Goal: Use online tool/utility

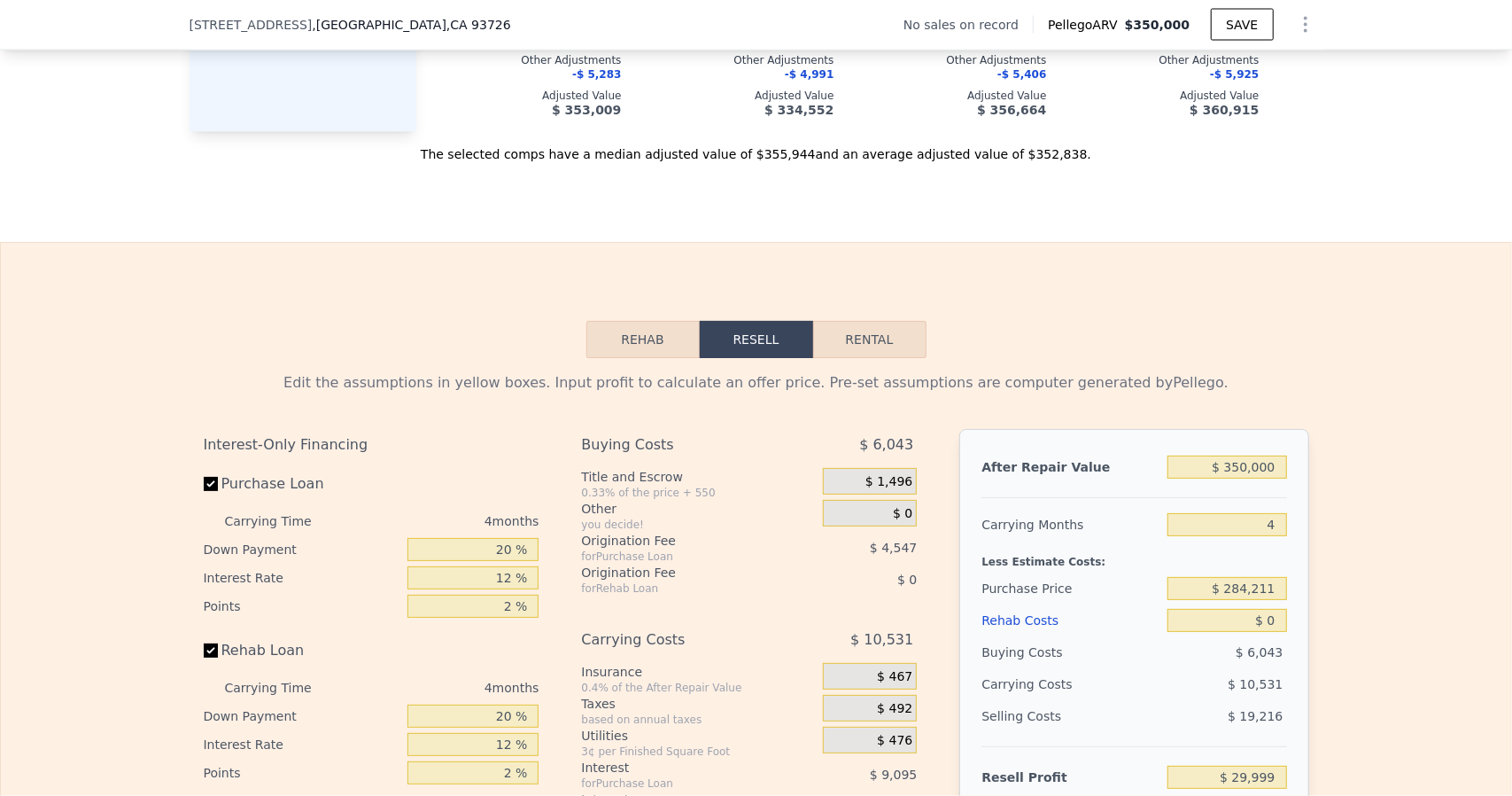
scroll to position [2562, 0]
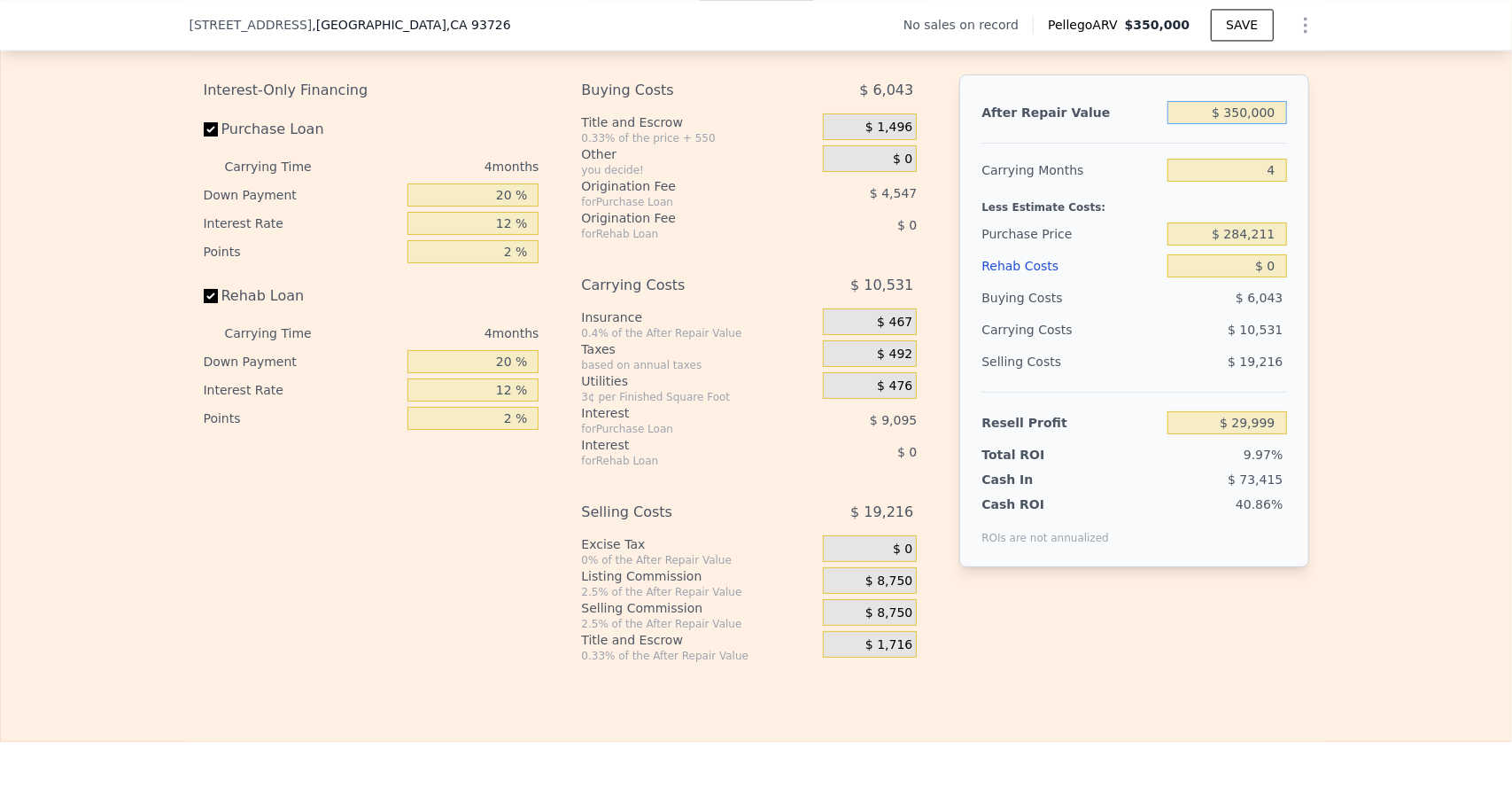
click at [1276, 124] on input "$ 350,000" at bounding box center [1227, 112] width 119 height 23
type input "$ 35,000"
type input "-$ 267,782"
type input "$ 3,500"
type input "-$ 297,561"
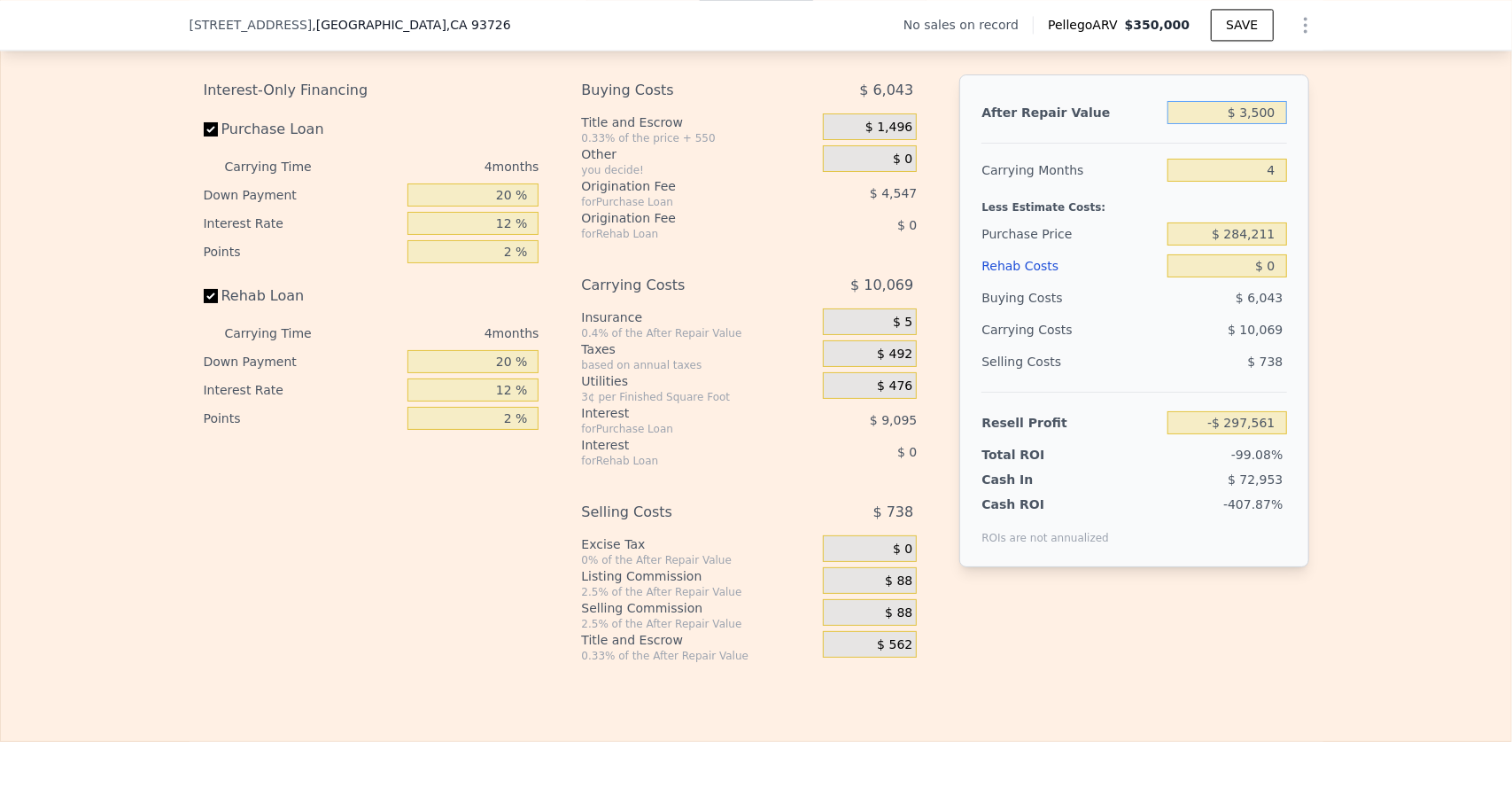
type input "$ 350"
type input "-$ 300,537"
type input "$ 35"
type input "-$ 300,835"
type input "$ 3"
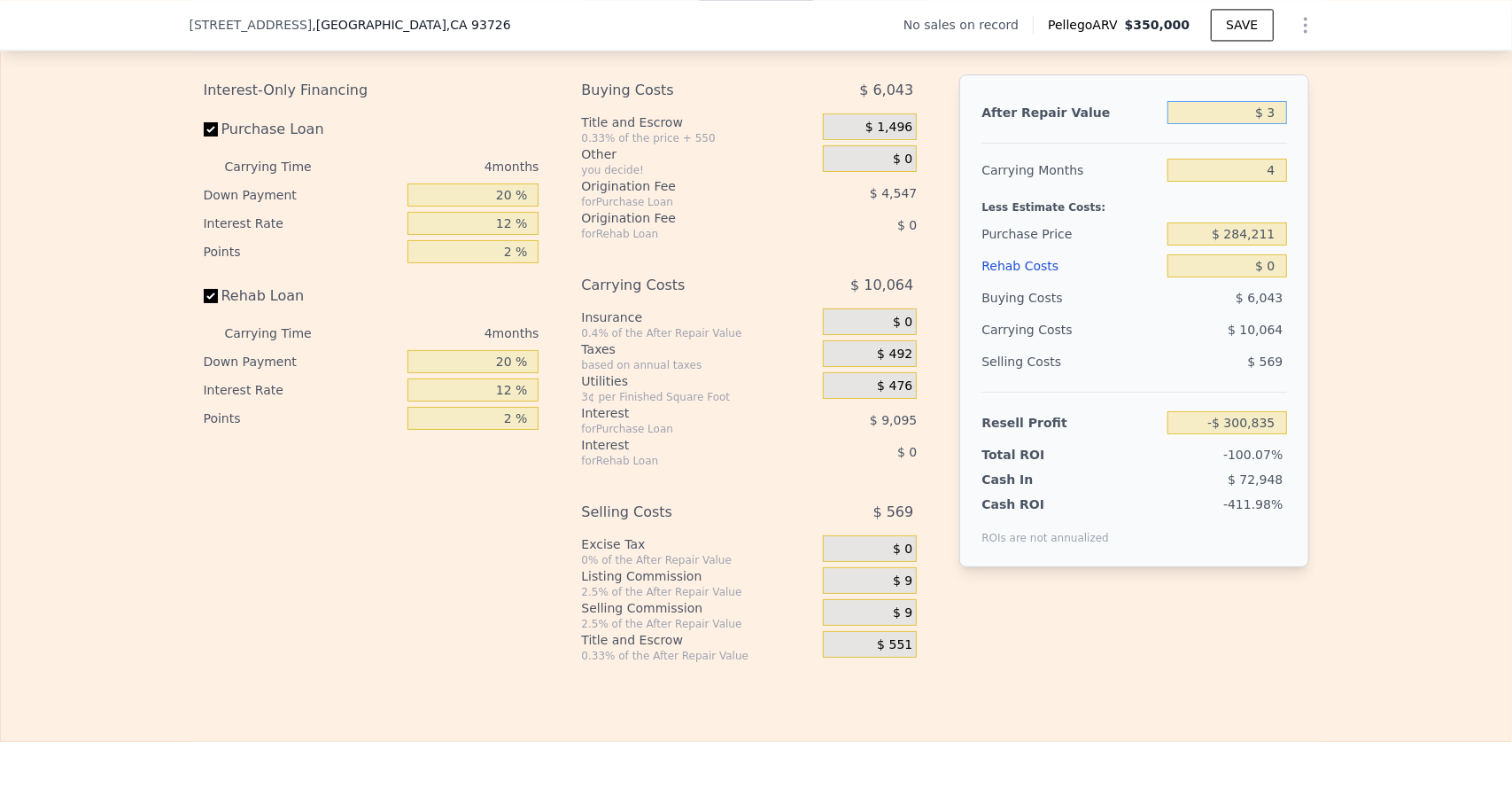
type input "-$ 300,865"
type input "$ 37"
type input "-$ 300,833"
type input "$ 370"
type input "-$ 300,517"
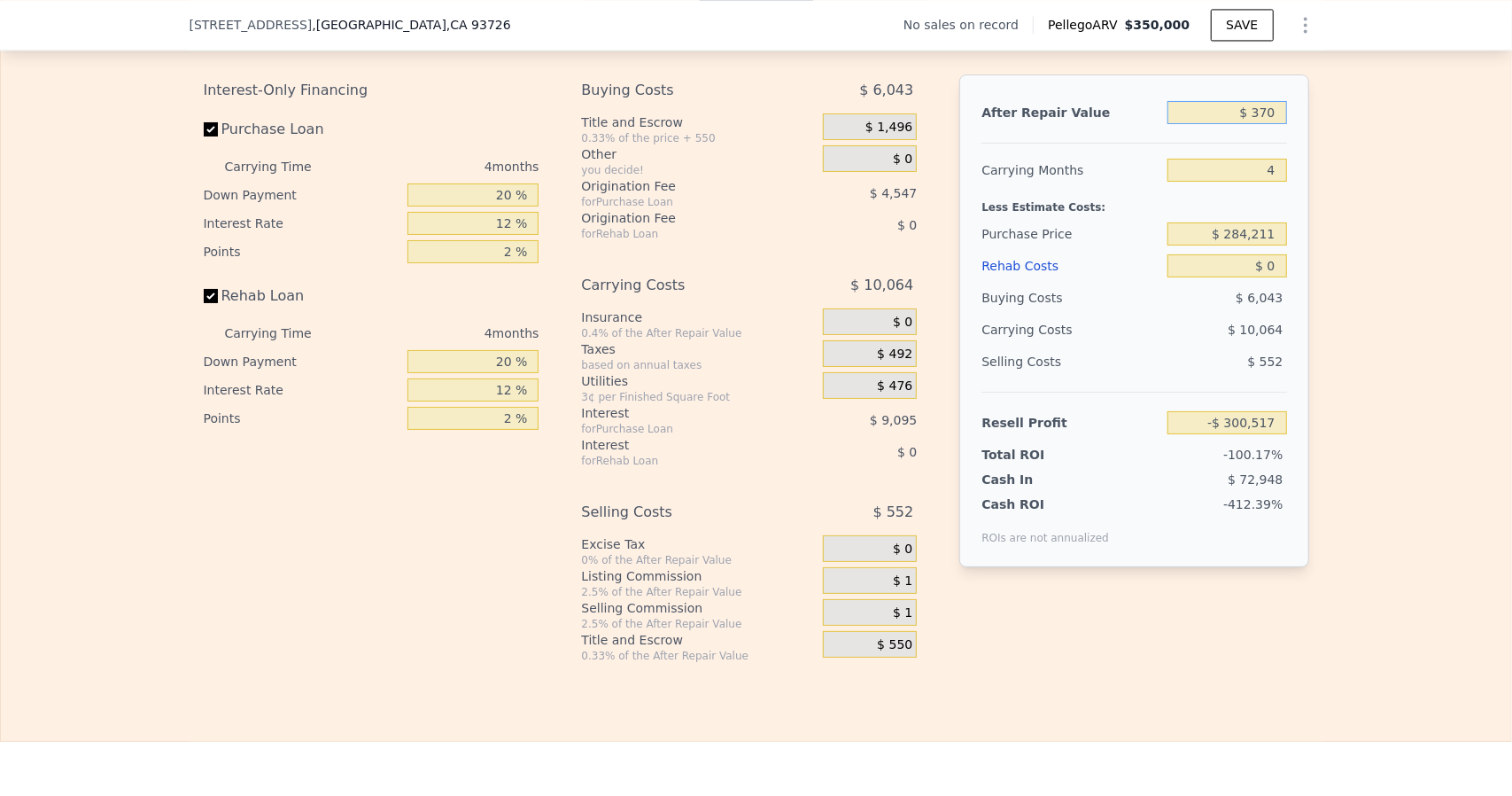
type input "$ 3,700"
type input "-$ 297,371"
type input "$ 37,000"
type input "-$ 265,890"
type input "$ 370,000"
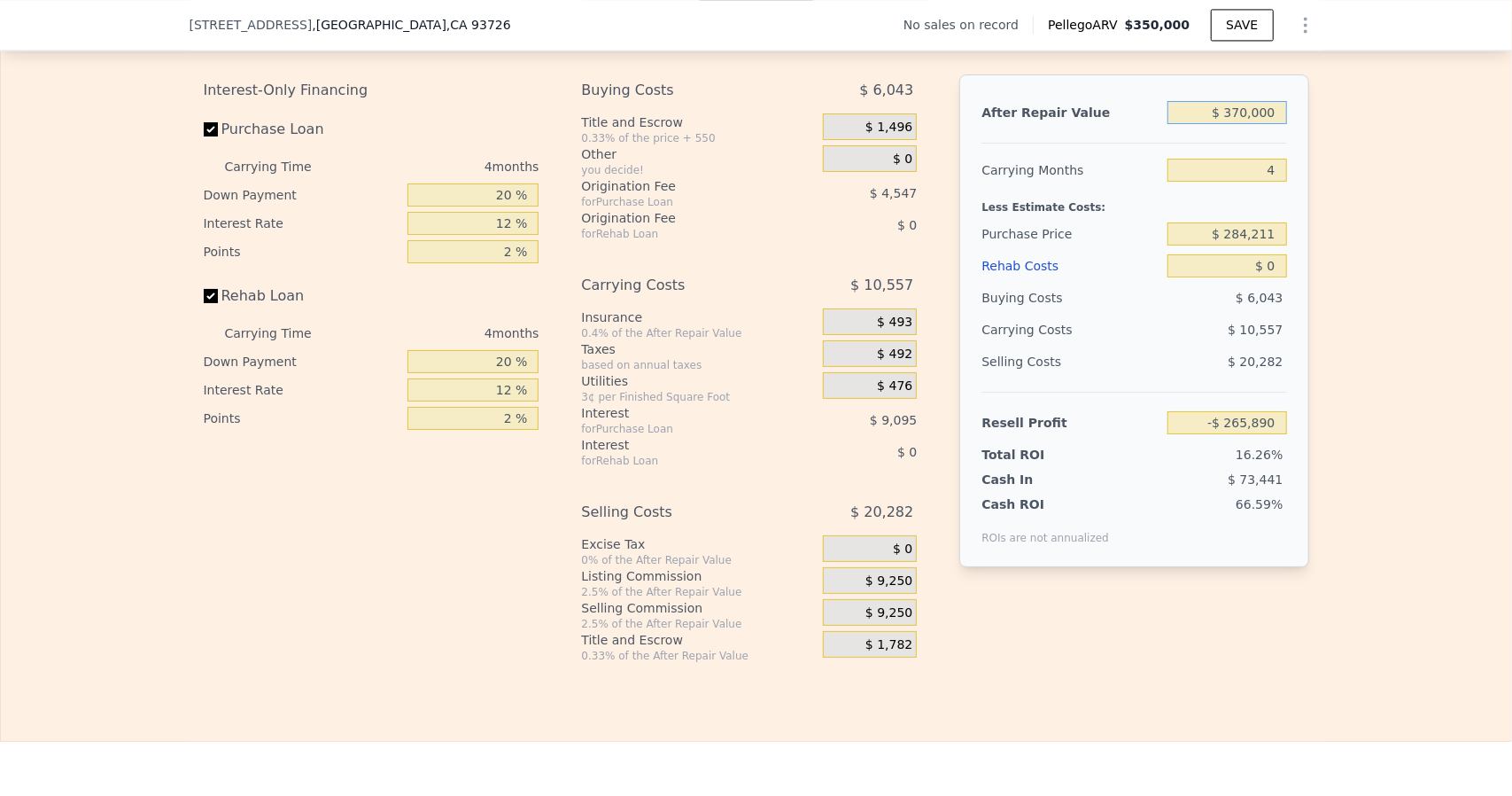
type input "$ 48,907"
type input "$ 370,000"
type input "5"
type input "$ 46,267"
type input "5"
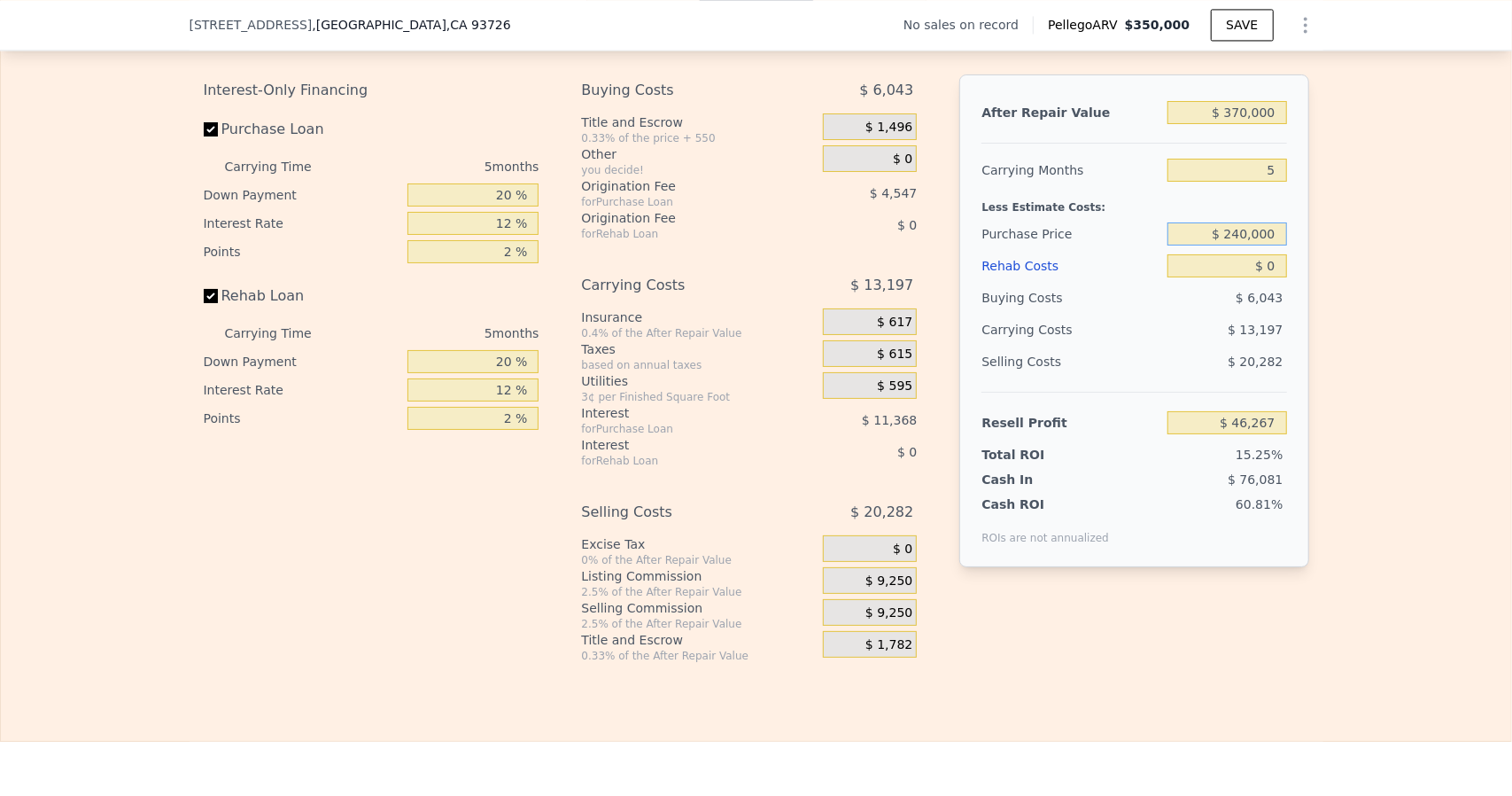
type input "$ 240,000"
type input "$ 93,102"
type input "$ 7"
type input "$ 93,095"
type input "$ 70"
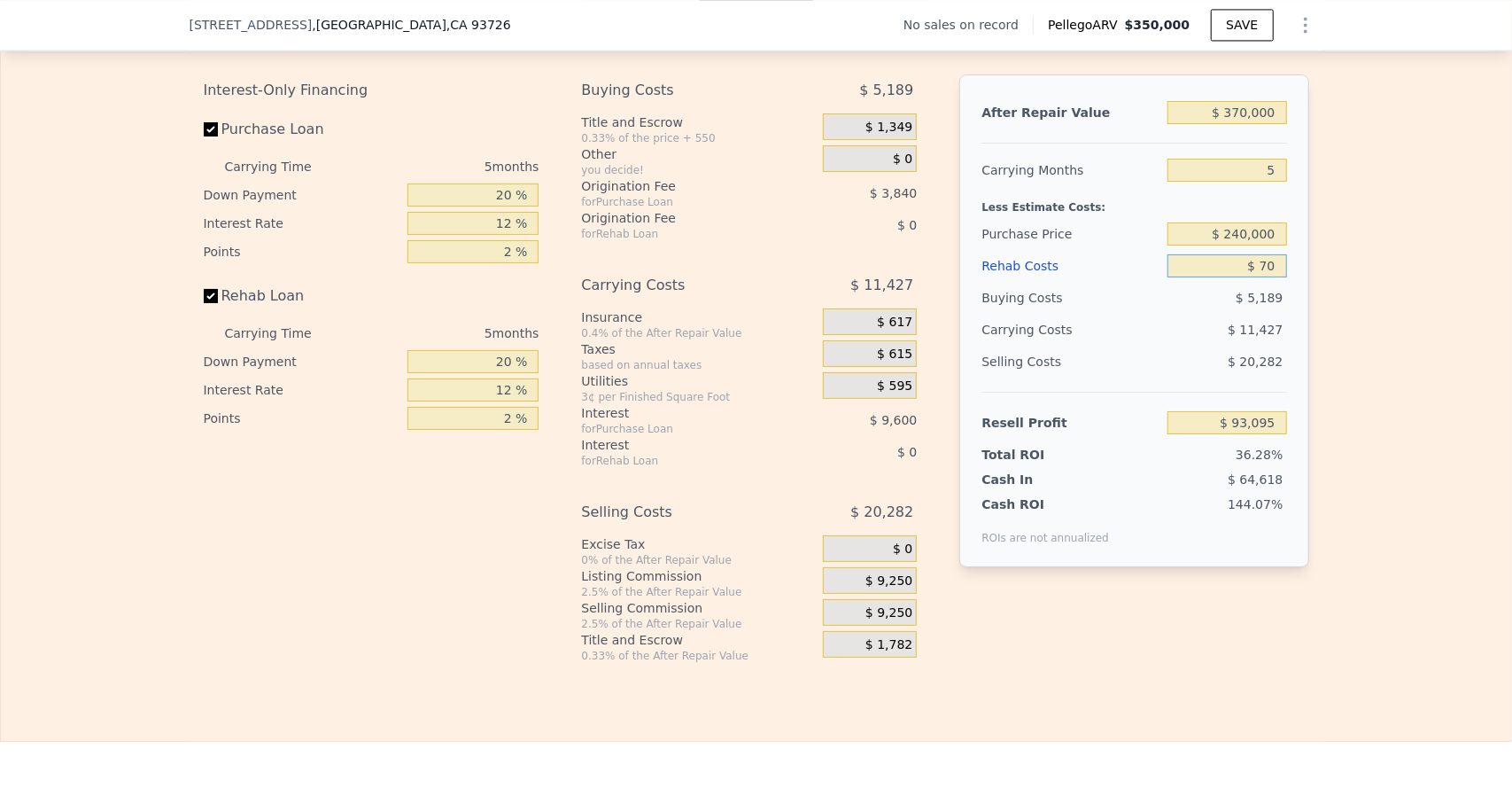
type input "$ 93,026"
type input "$ 700"
type input "$ 92,361"
type input "$ 7,000"
type input "$ 85,710"
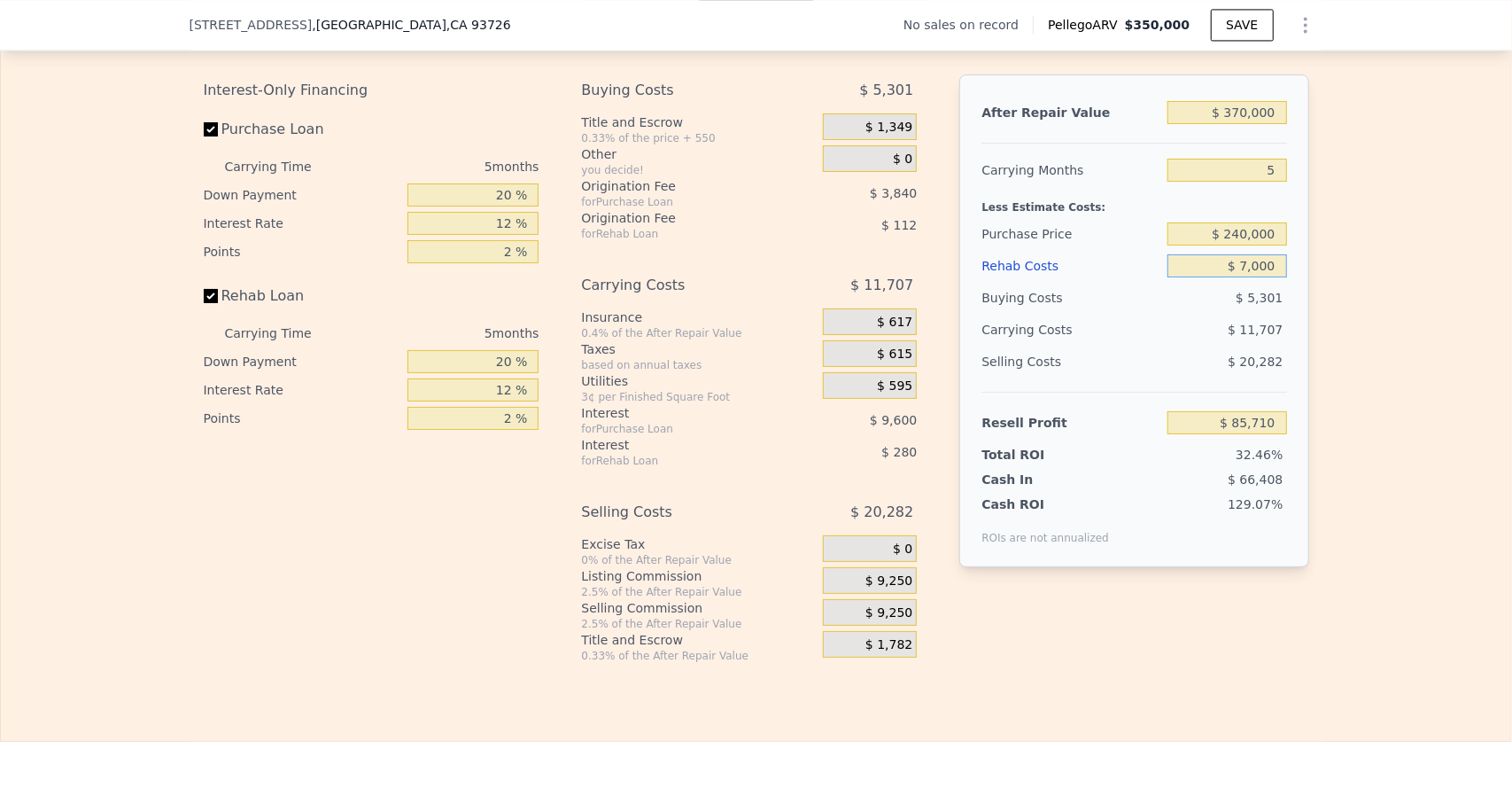
type input "$ 70,000"
type input "$ 19,182"
type input "$ 70,000"
click at [504, 206] on input "20 %" at bounding box center [473, 195] width 131 height 23
type input "2 %"
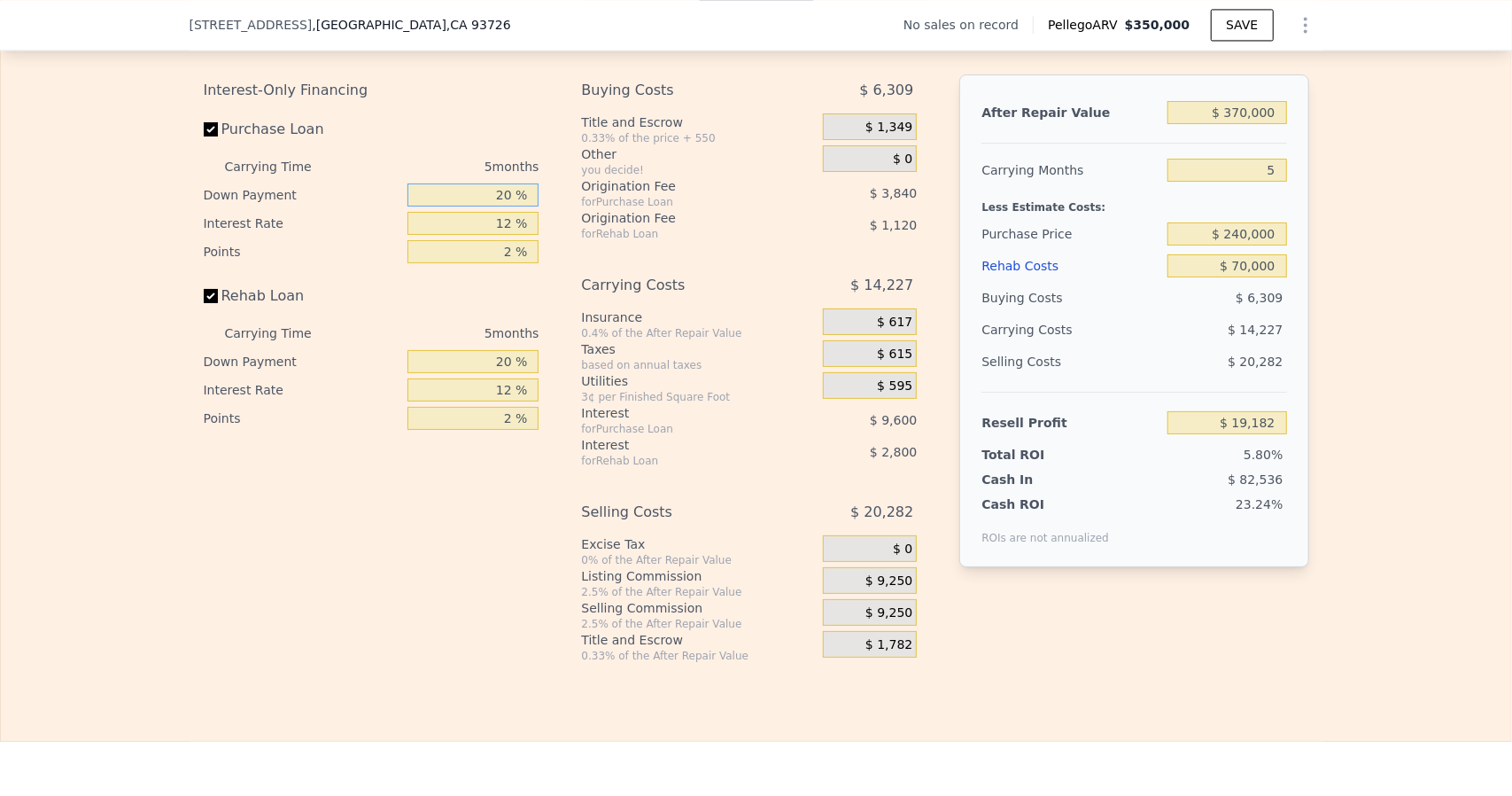
type input "$ 16,158"
type input "1 %"
type input "$ 15,990"
type input "10 %"
type input "$ 17,502"
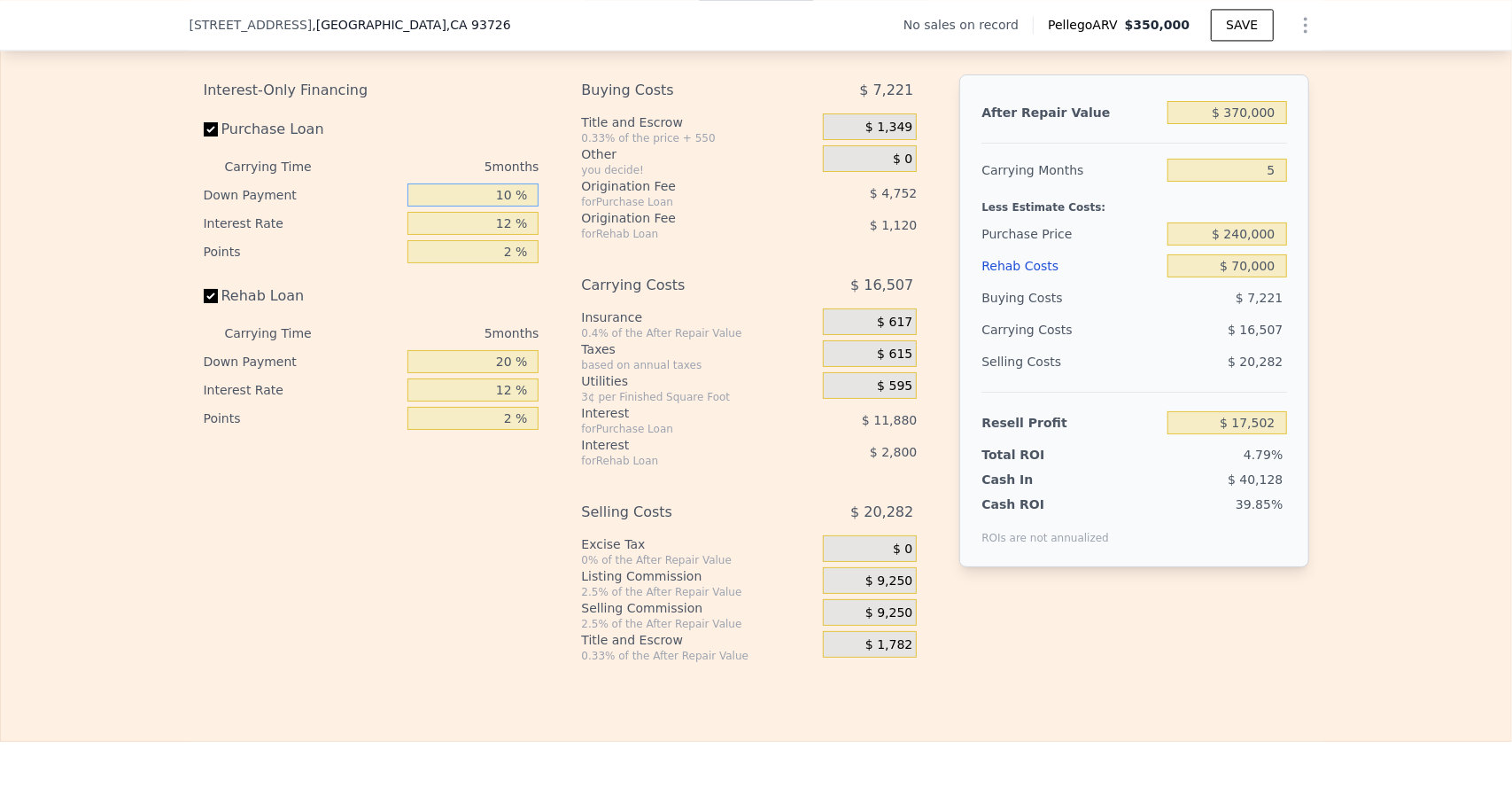
type input "10 %"
type input "8 %"
type input "$ 21,102"
type input "8.9 %"
type input "$ 20,292"
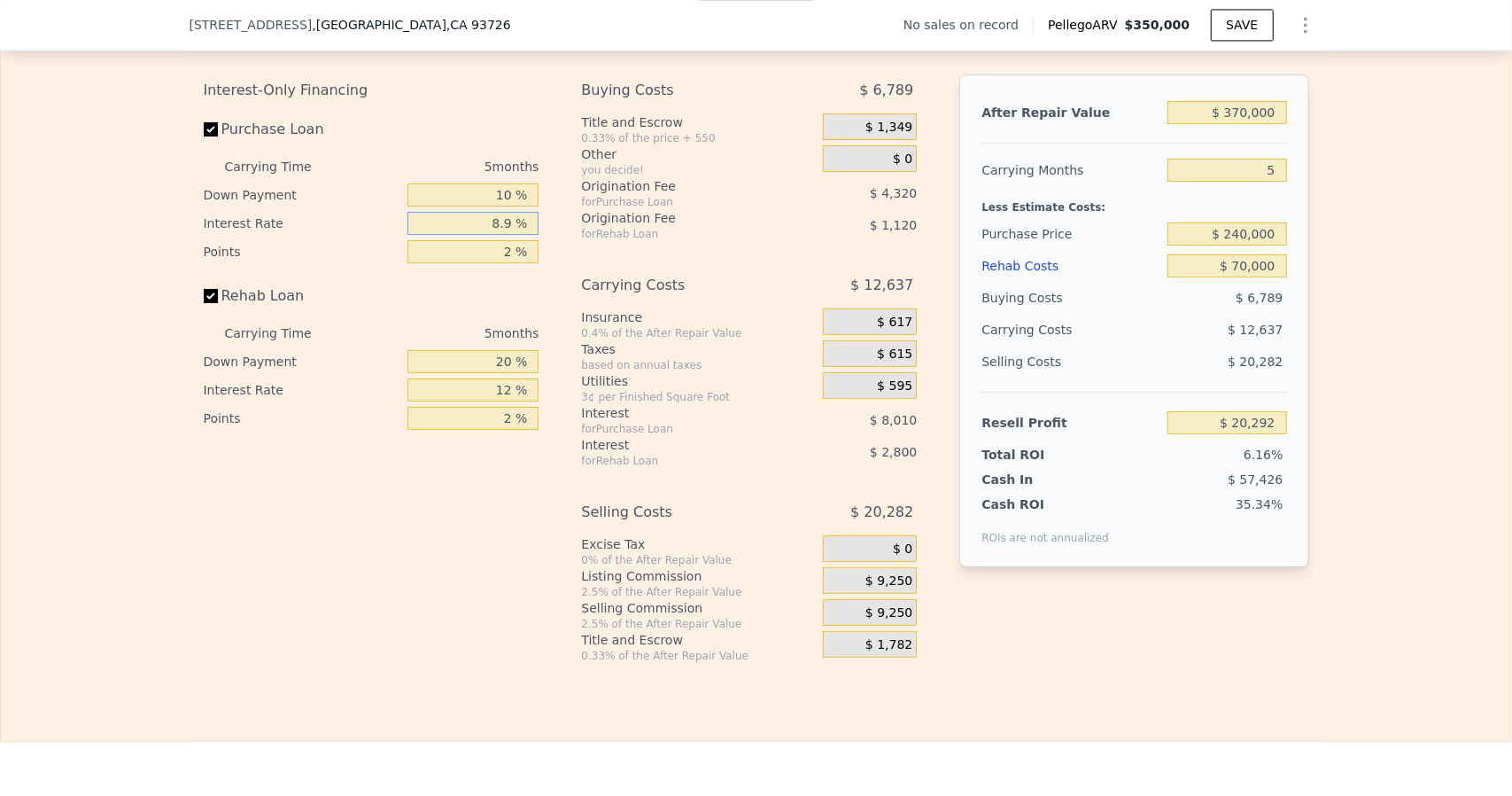
type input "8.95 %"
type input "$ 20,247"
type input "8.95 %"
type input "1 %"
type input "$ 22,407"
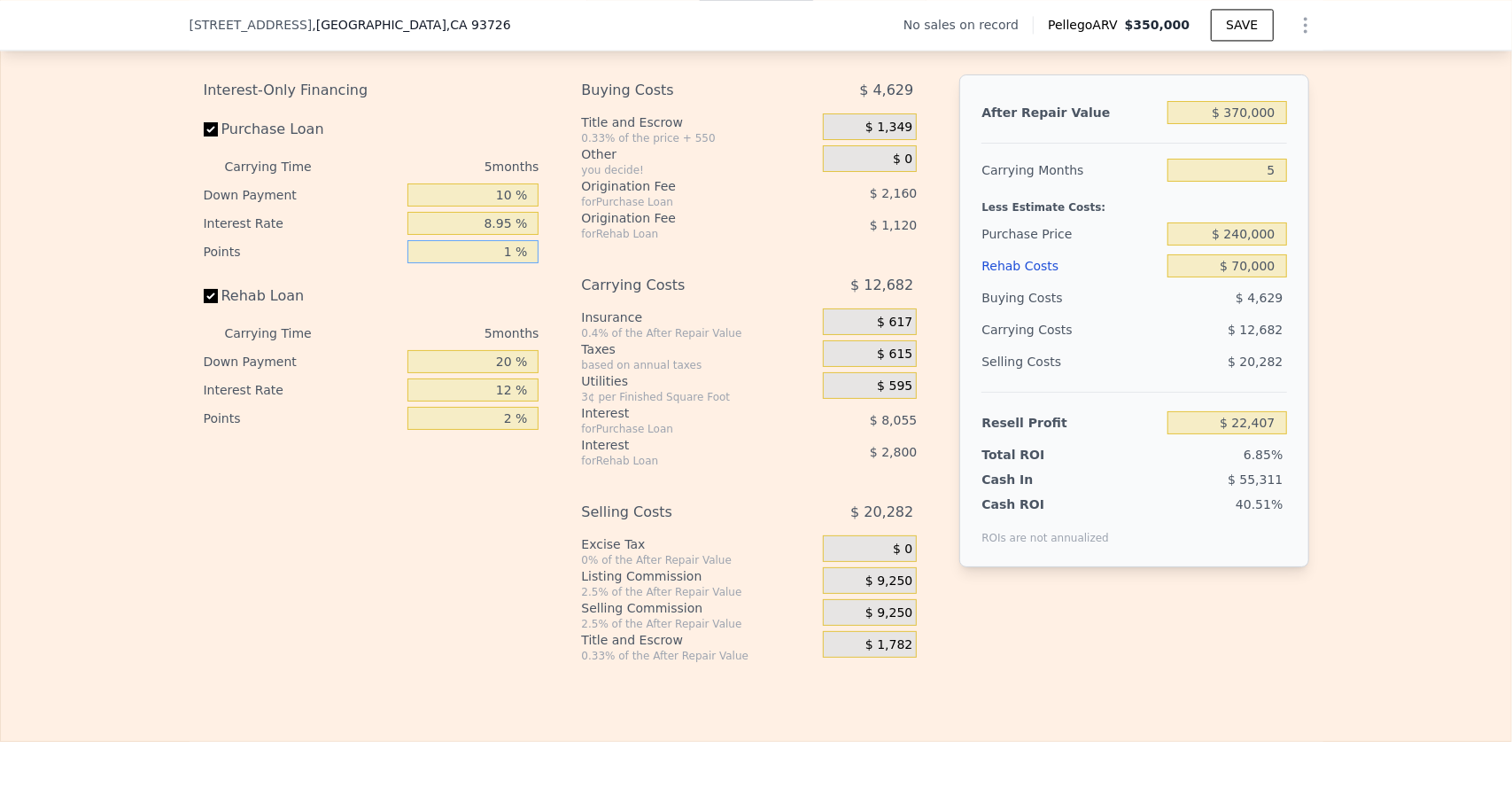
type input "1 %"
type input "0 %"
type input "$ 21,427"
type input "0 %"
type input "8 %"
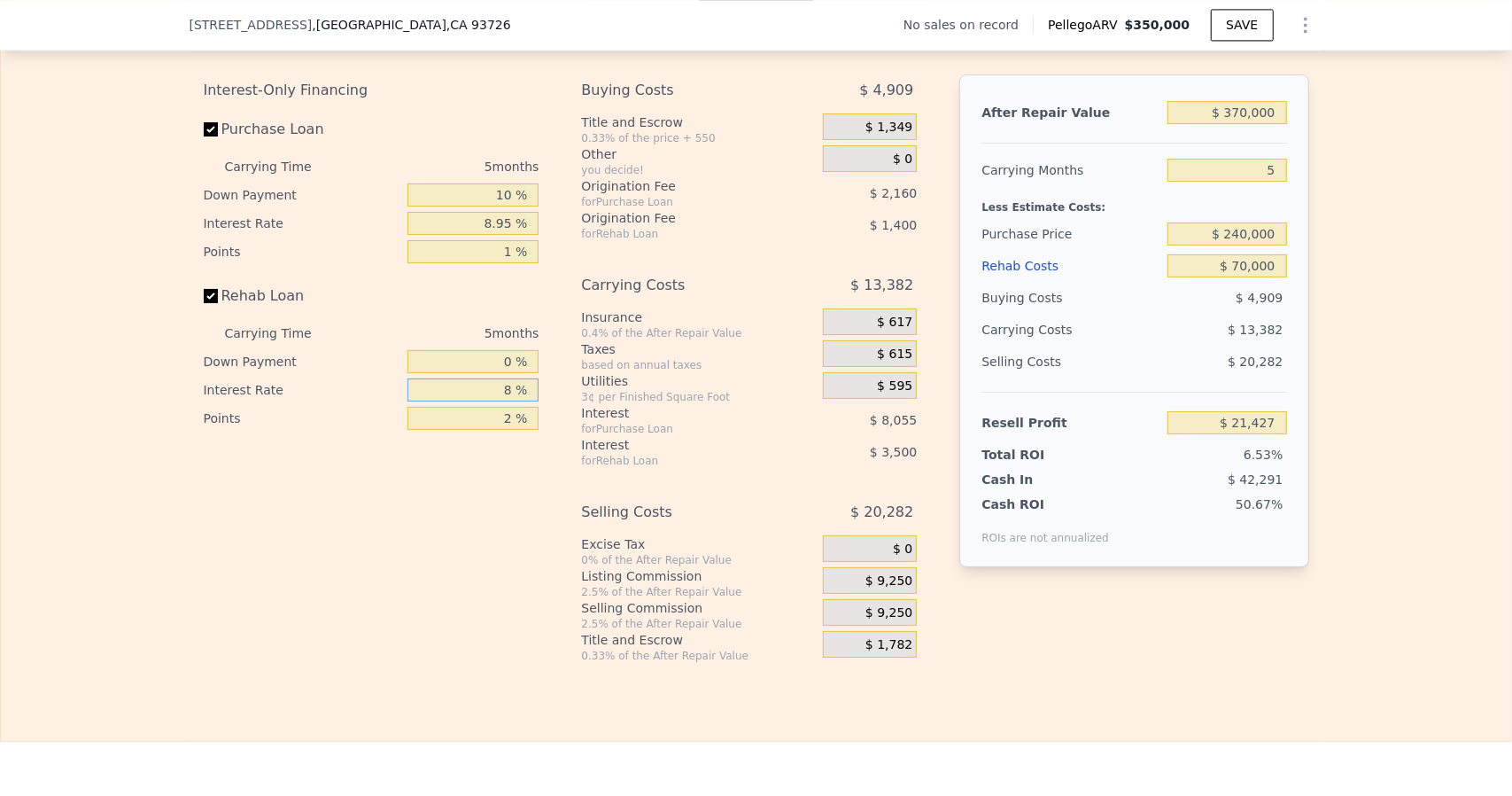
type input "$ 22,592"
type input "8.09 %"
type input "$ 22,567"
type input "8.0 %"
type input "$ 22,592"
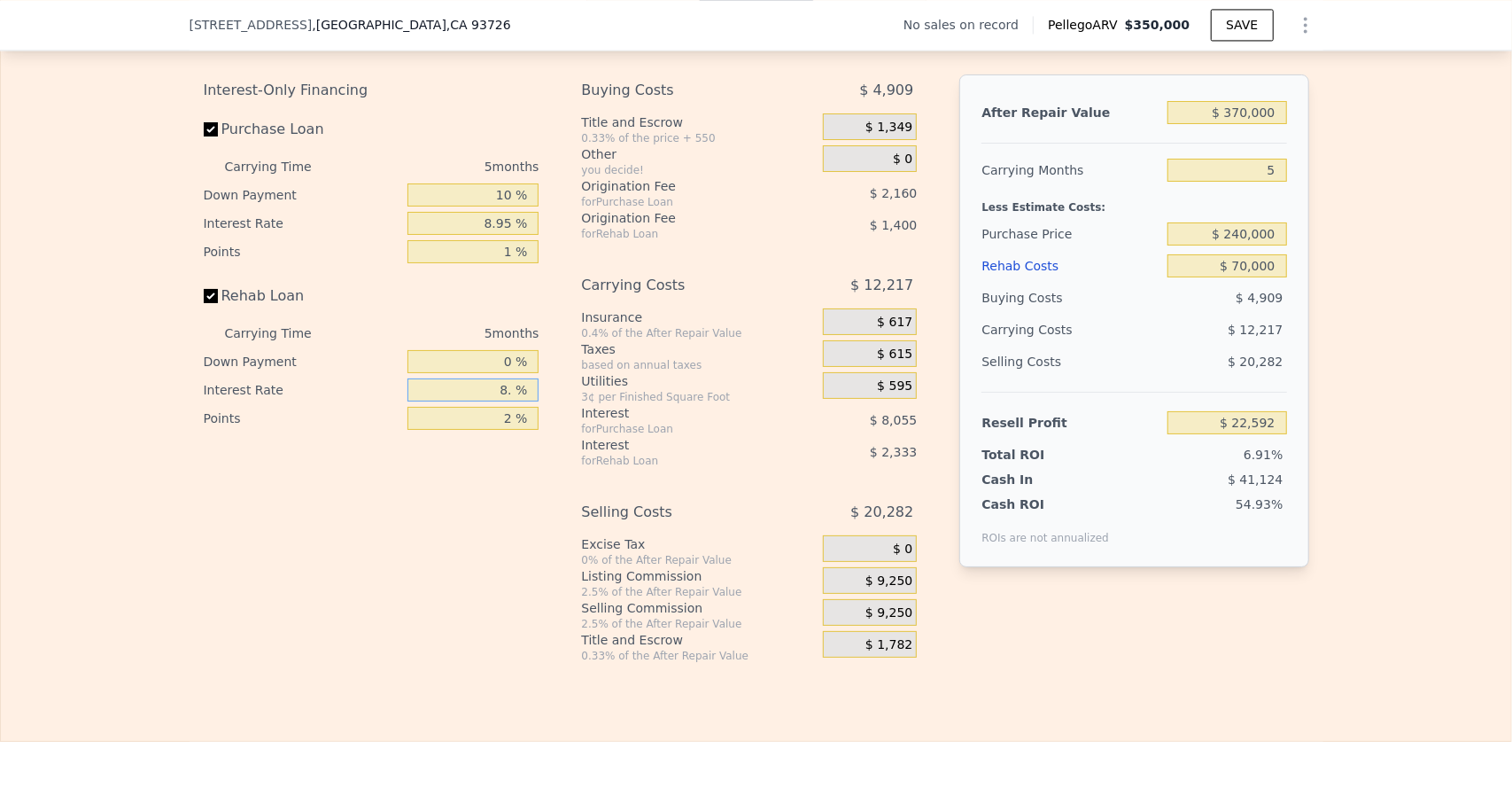
type input "8.9 %"
type input "$ 22,332"
type input "8. %"
type input "$ 22,592"
type input "8.9 %"
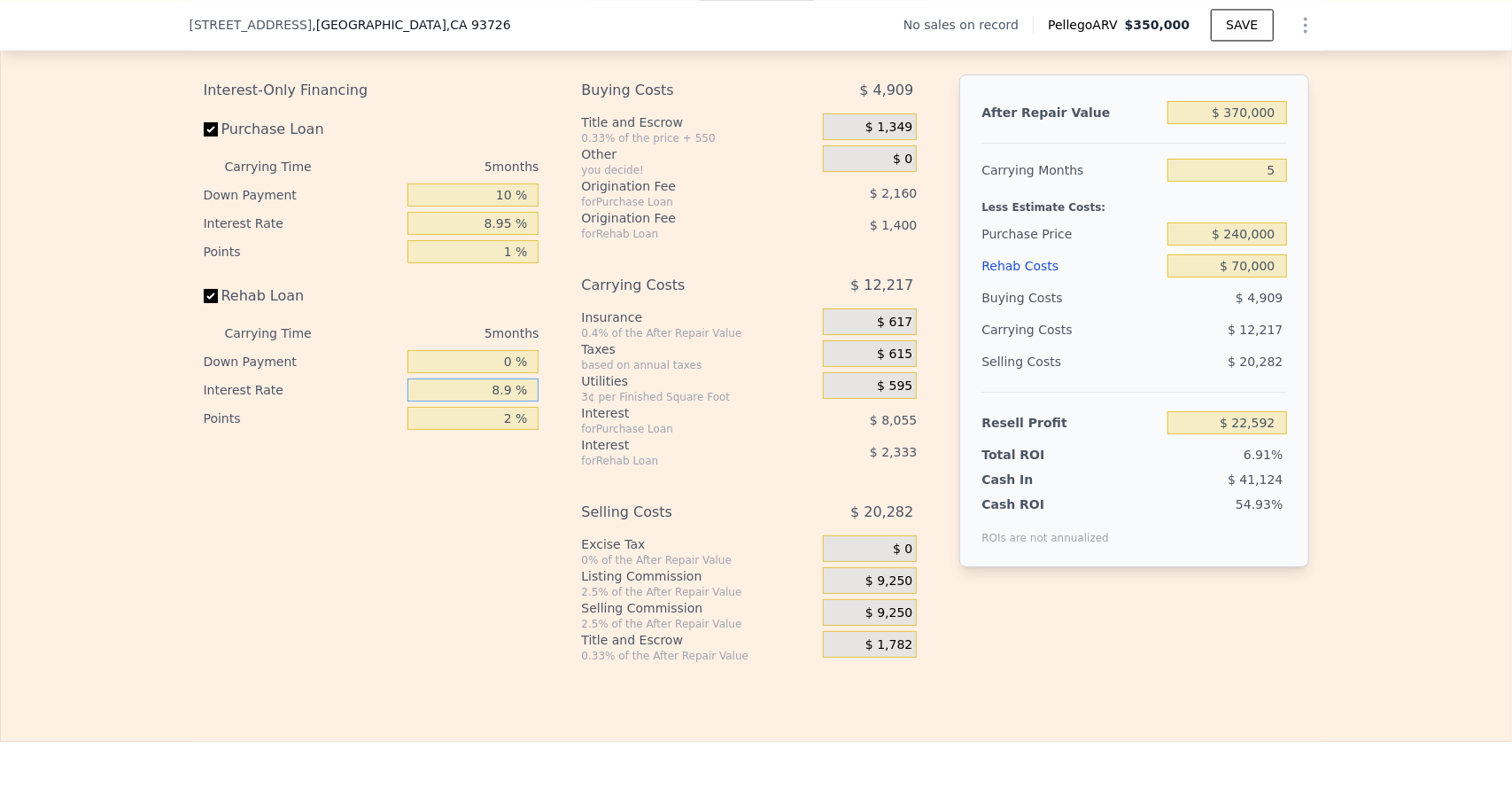
type input "$ 22,332"
type input "8.95 %"
type input "$ 22,317"
type input "8.95 %"
type input "1 %"
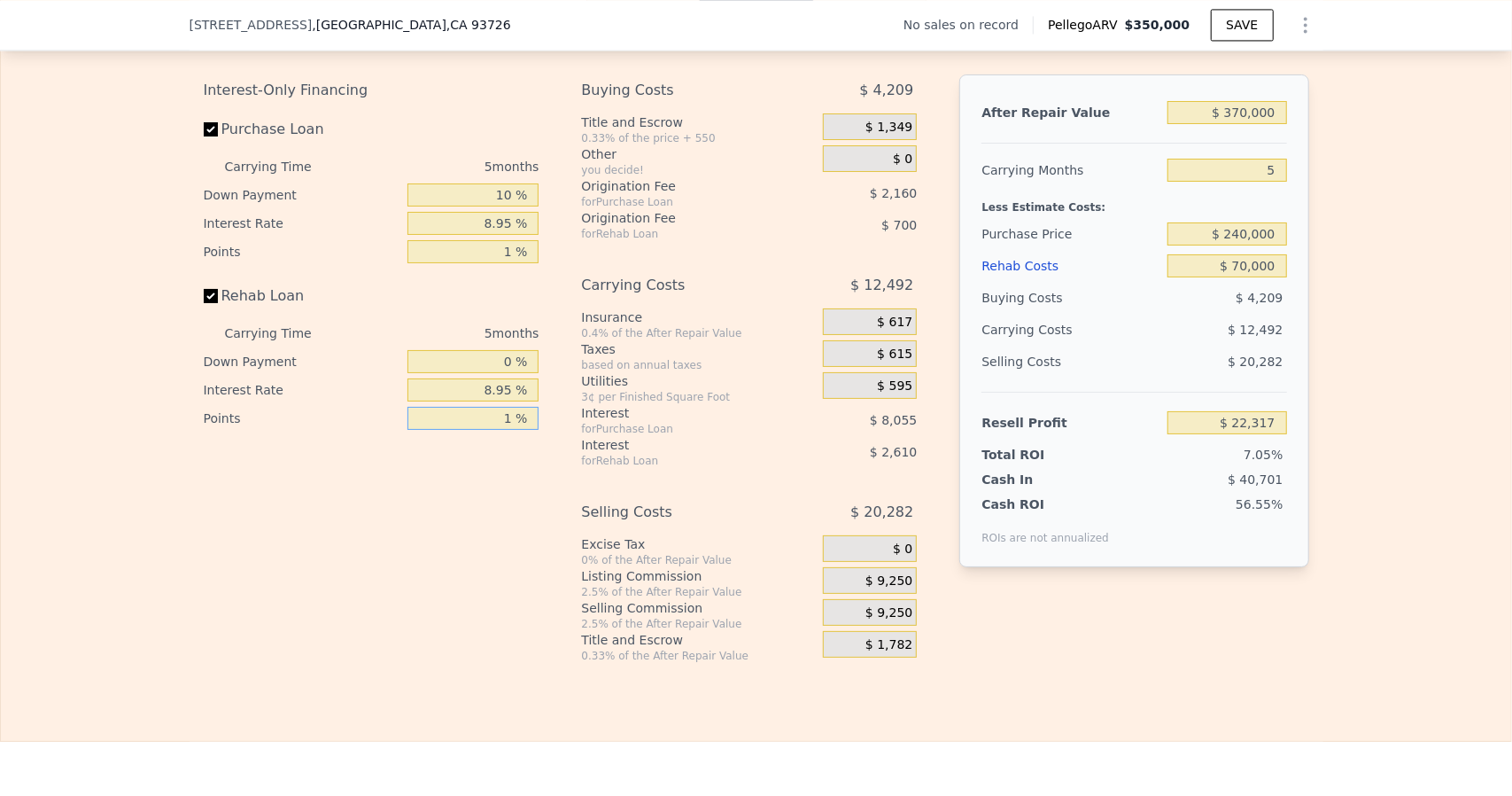
type input "$ 23,017"
type input "1 %"
click at [882, 136] on span "$ 1,349" at bounding box center [889, 127] width 47 height 16
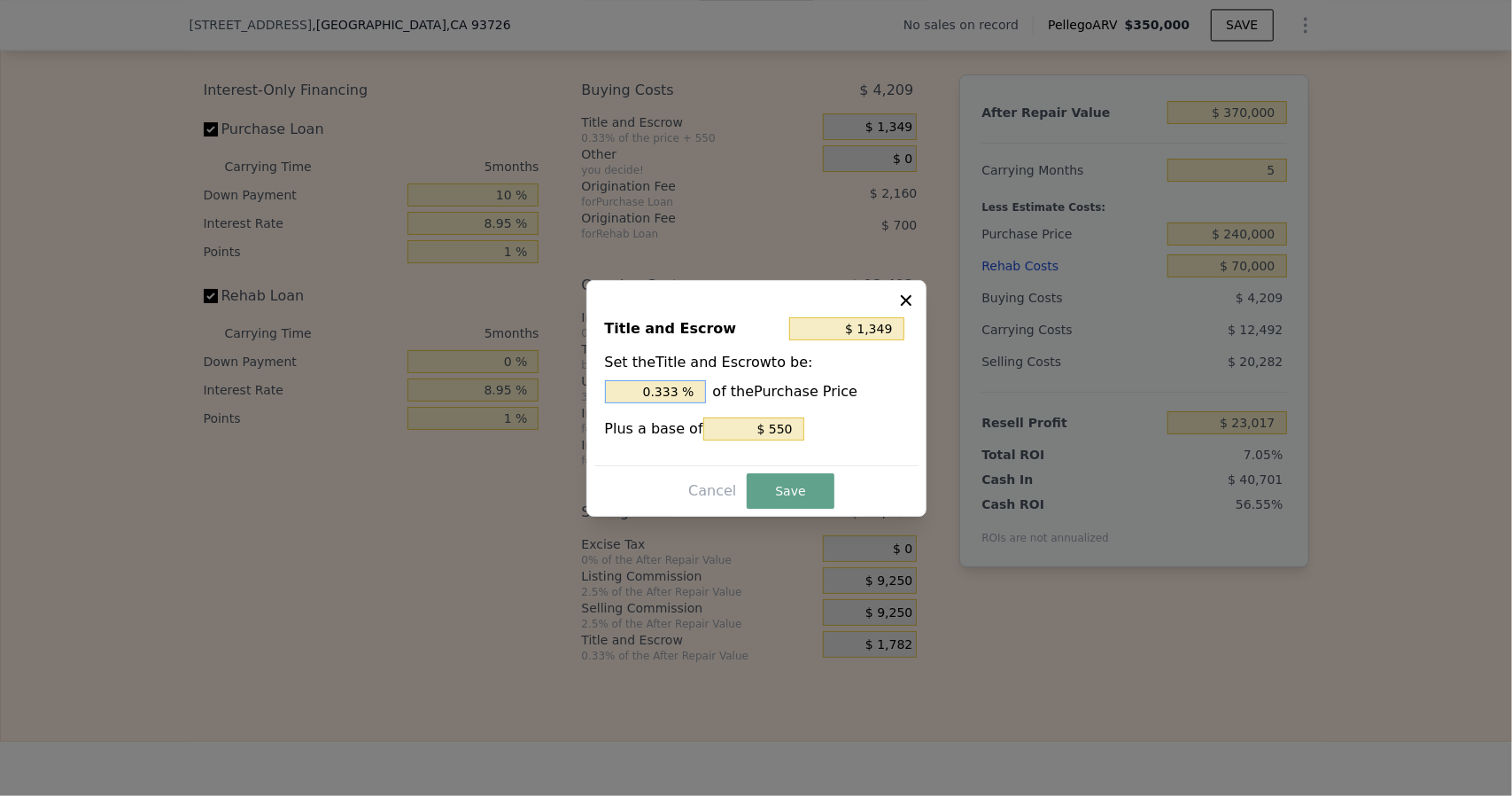
click at [683, 386] on input "0.333 %" at bounding box center [655, 392] width 101 height 23
type input "$ 1,342"
type input "0.33 %"
type input "$ 1,270"
type input "0.3 %"
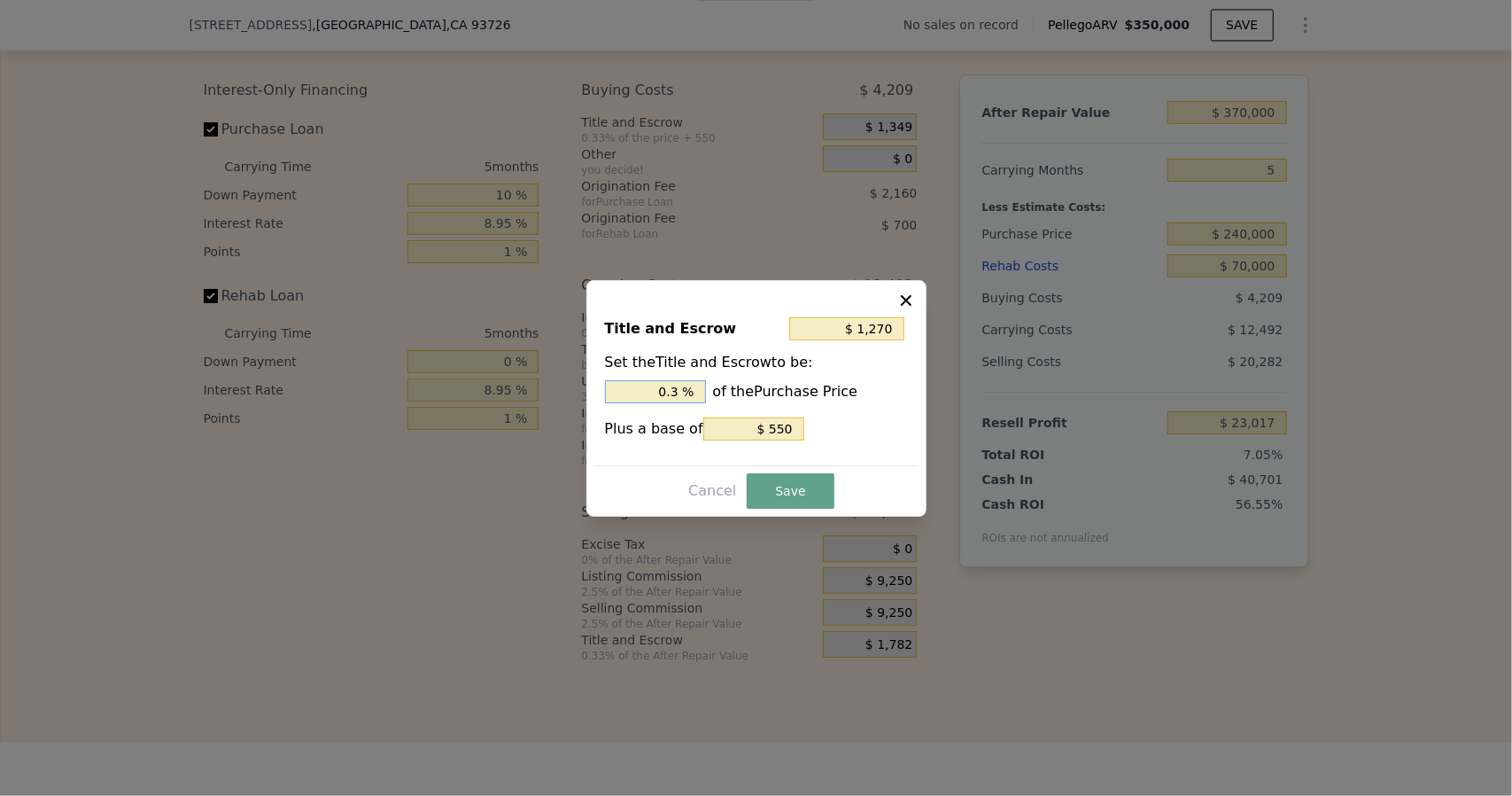
type input "$ 550"
type input "0 %"
type input "$ 2,950"
type input "1 %"
click at [814, 502] on button "Save" at bounding box center [790, 490] width 87 height 35
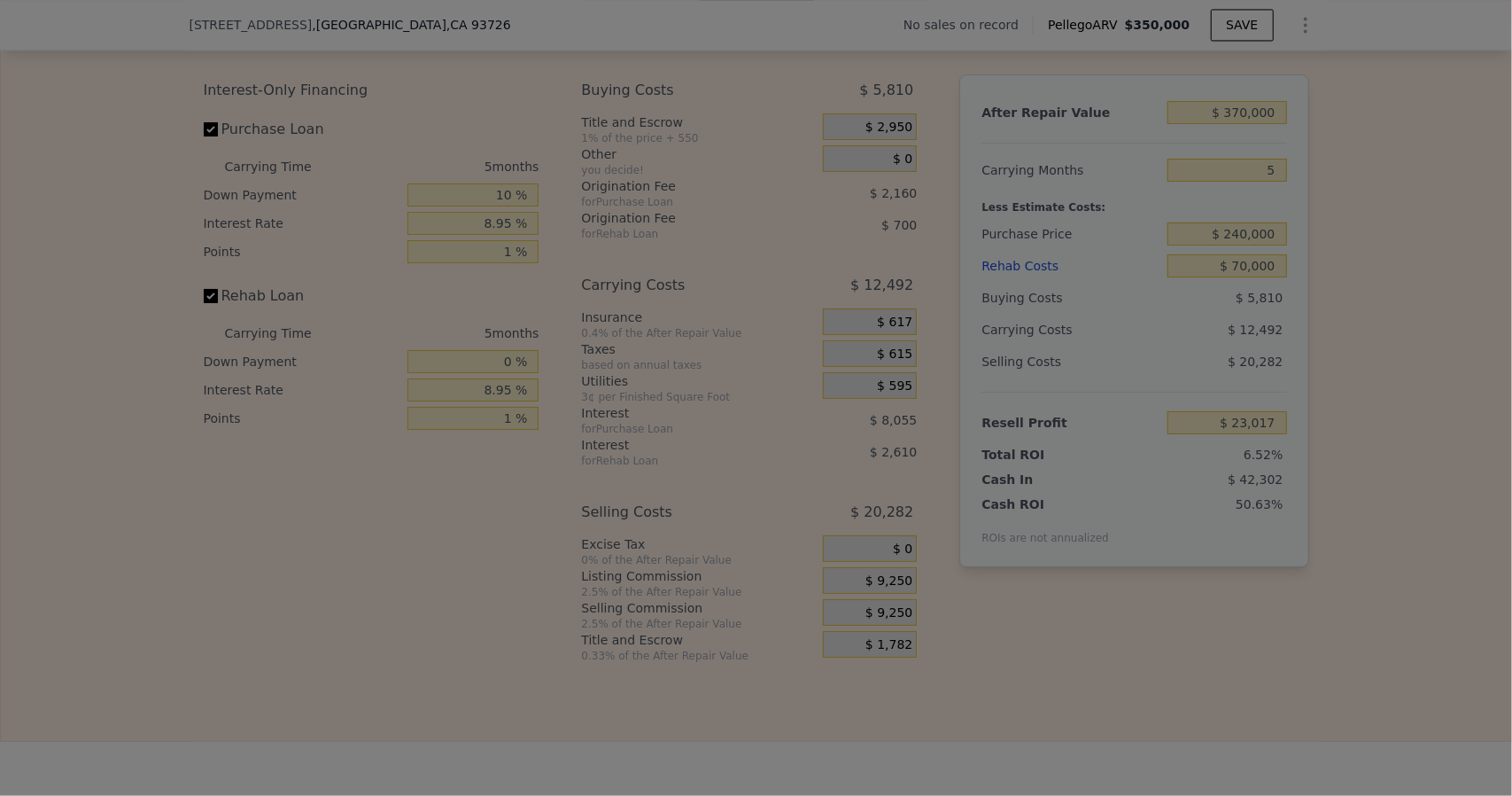
type input "$ 21,416"
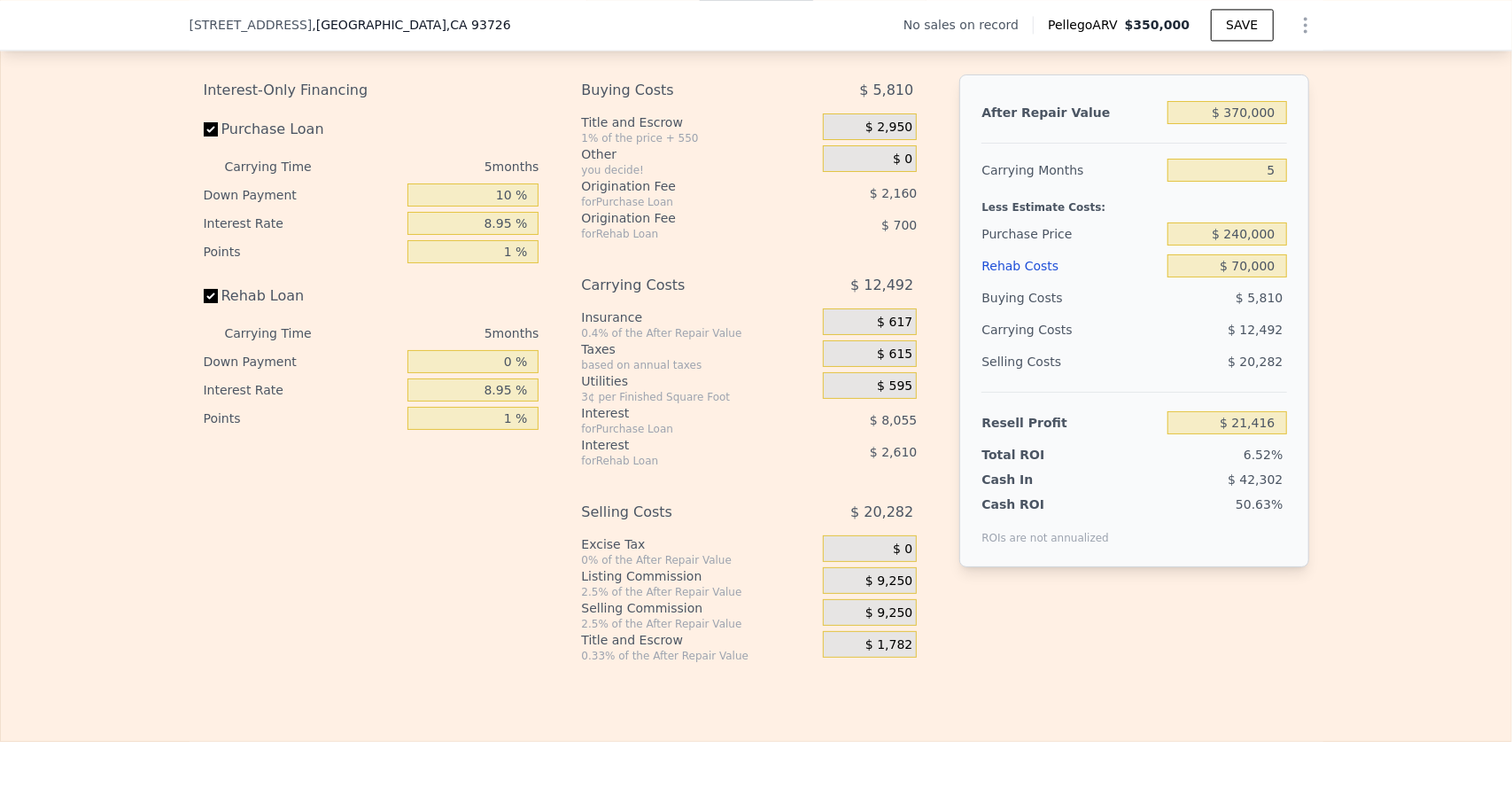
click at [889, 330] on span "$ 617" at bounding box center [895, 322] width 35 height 16
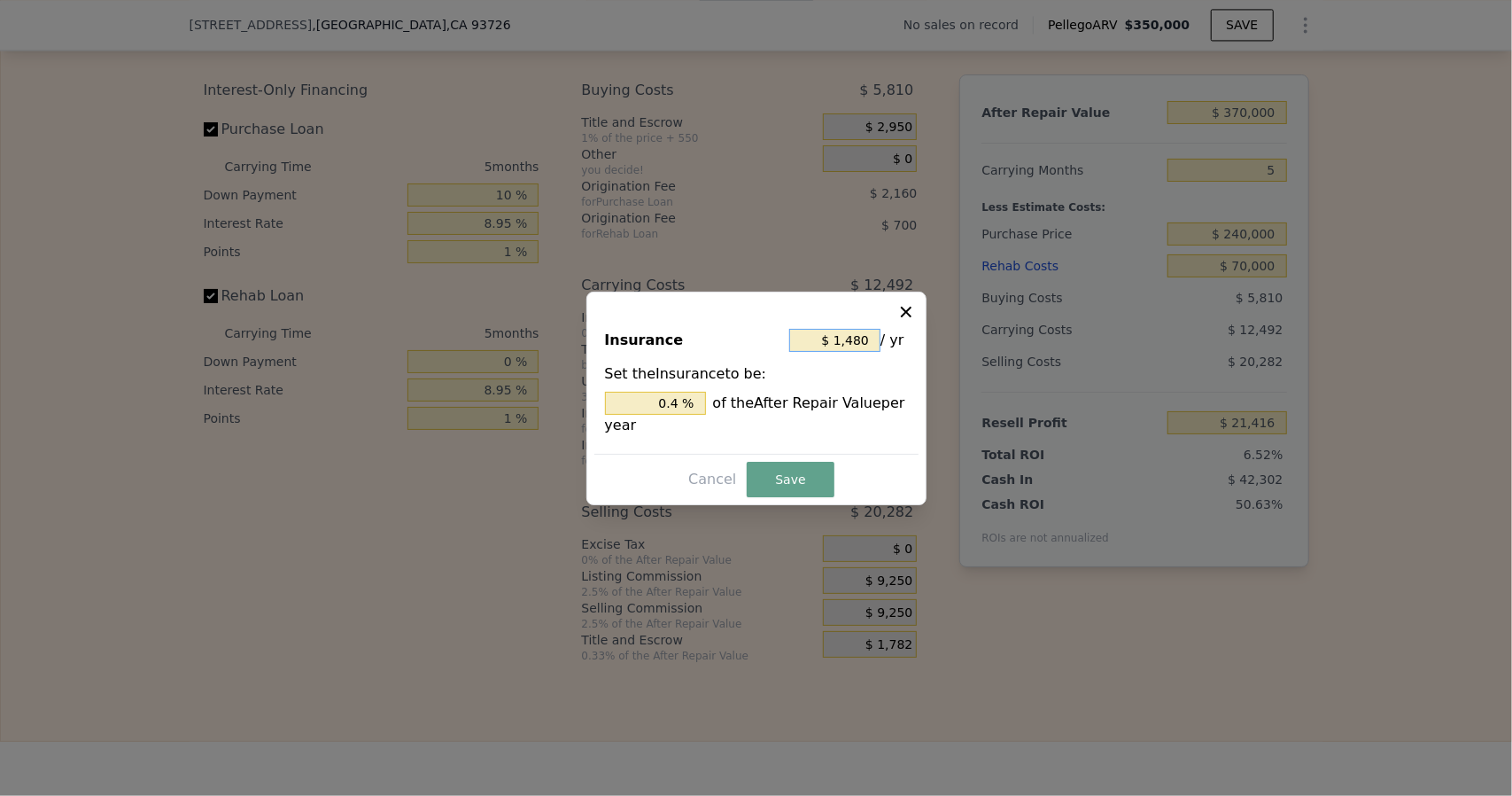
click at [872, 338] on input "$ 1,480" at bounding box center [834, 341] width 91 height 23
type input "$ 148"
type input "0.04 %"
type input "$ 14"
type input "0.004 %"
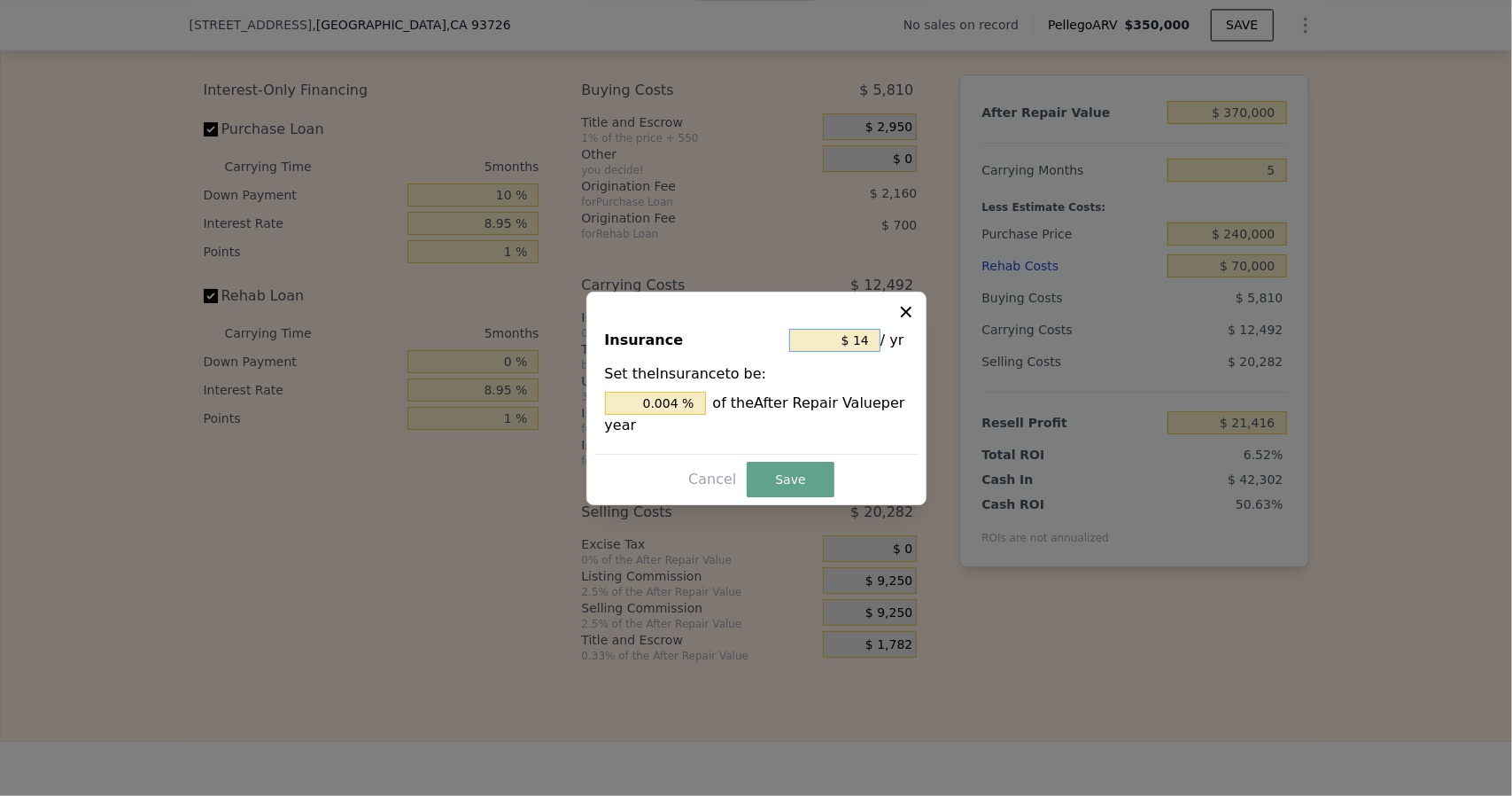
type input "$ 1"
type input "0.000 %"
type input "$ 3"
type input "0.001 %"
type input "$ 36"
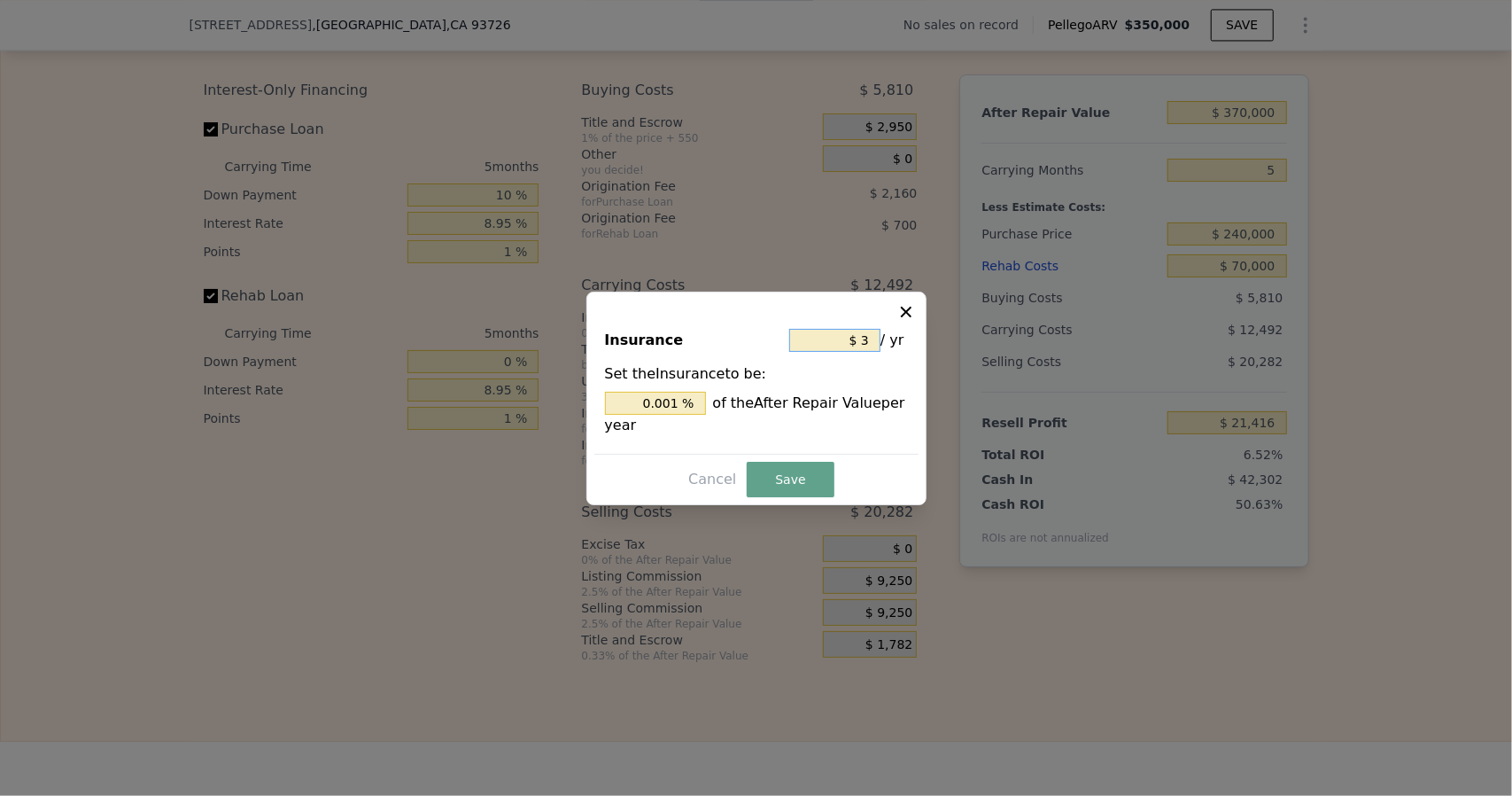
type input "0.010 %"
type input "$ 360"
type input "0.097 %"
type input "$ 3,600"
type input "0.973 %"
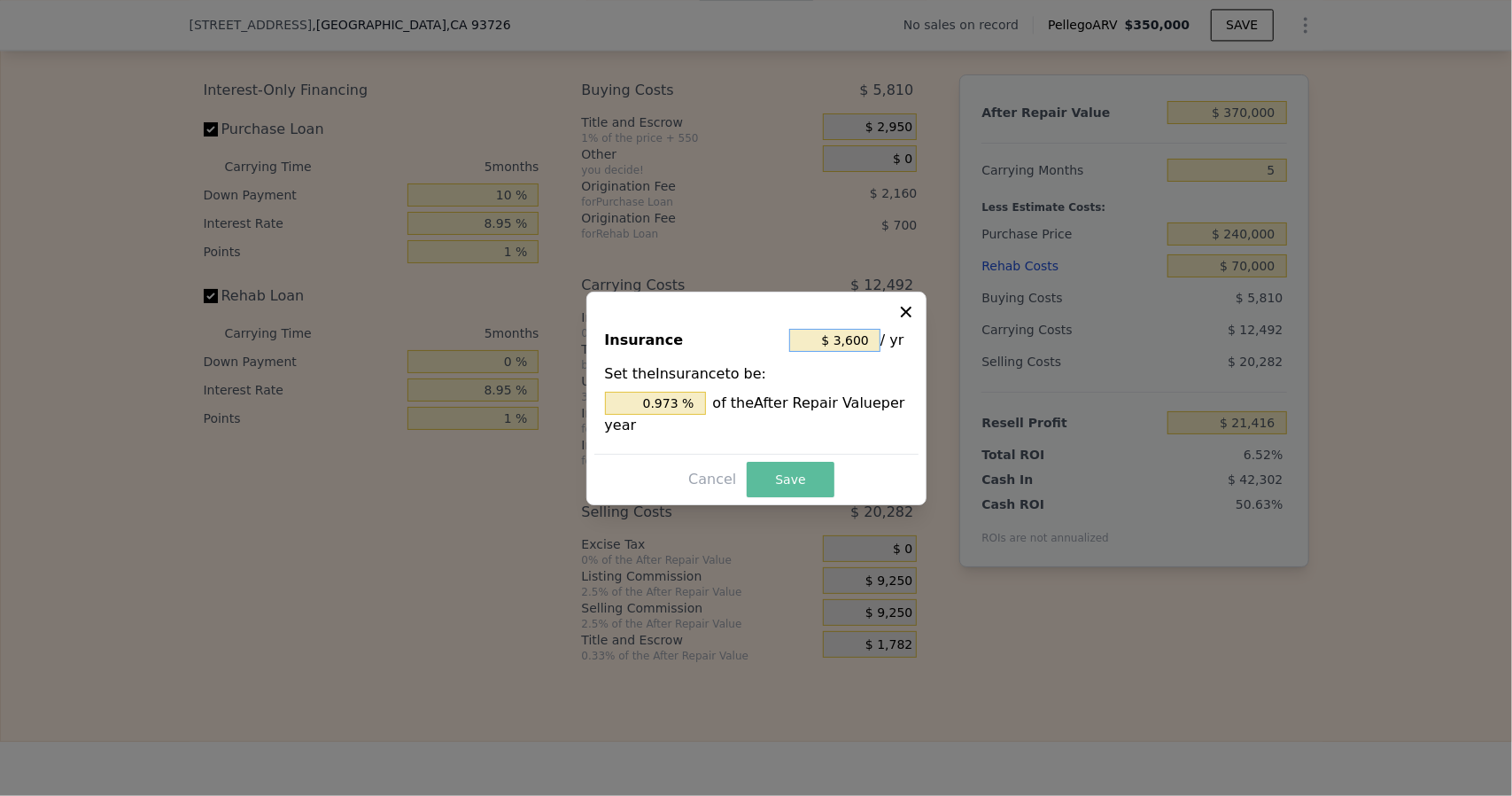
type input "$ 3,600"
click at [773, 477] on button "Save" at bounding box center [790, 480] width 87 height 35
type input "$ 20,533"
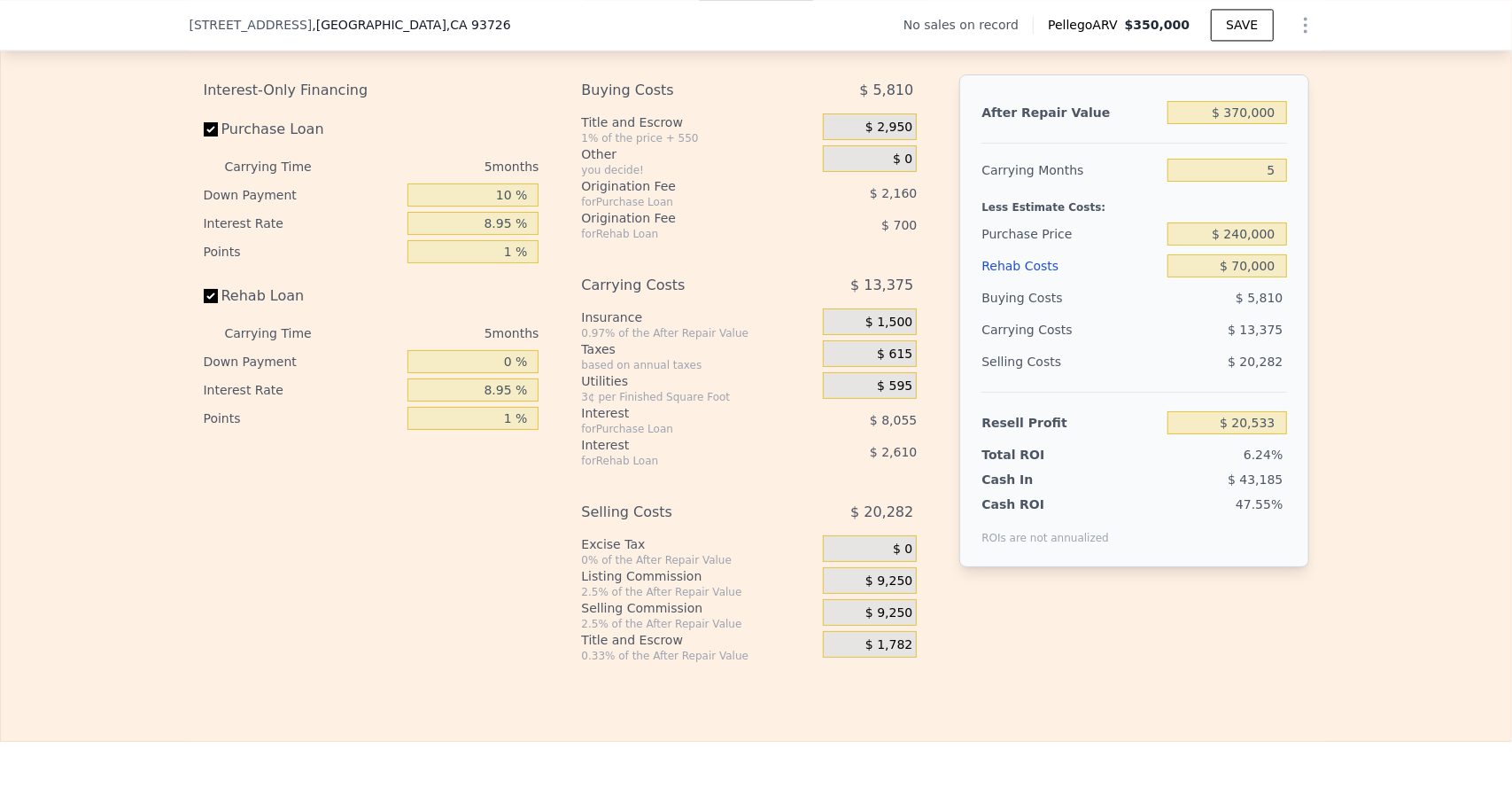
click at [893, 362] on span "$ 615" at bounding box center [895, 355] width 35 height 16
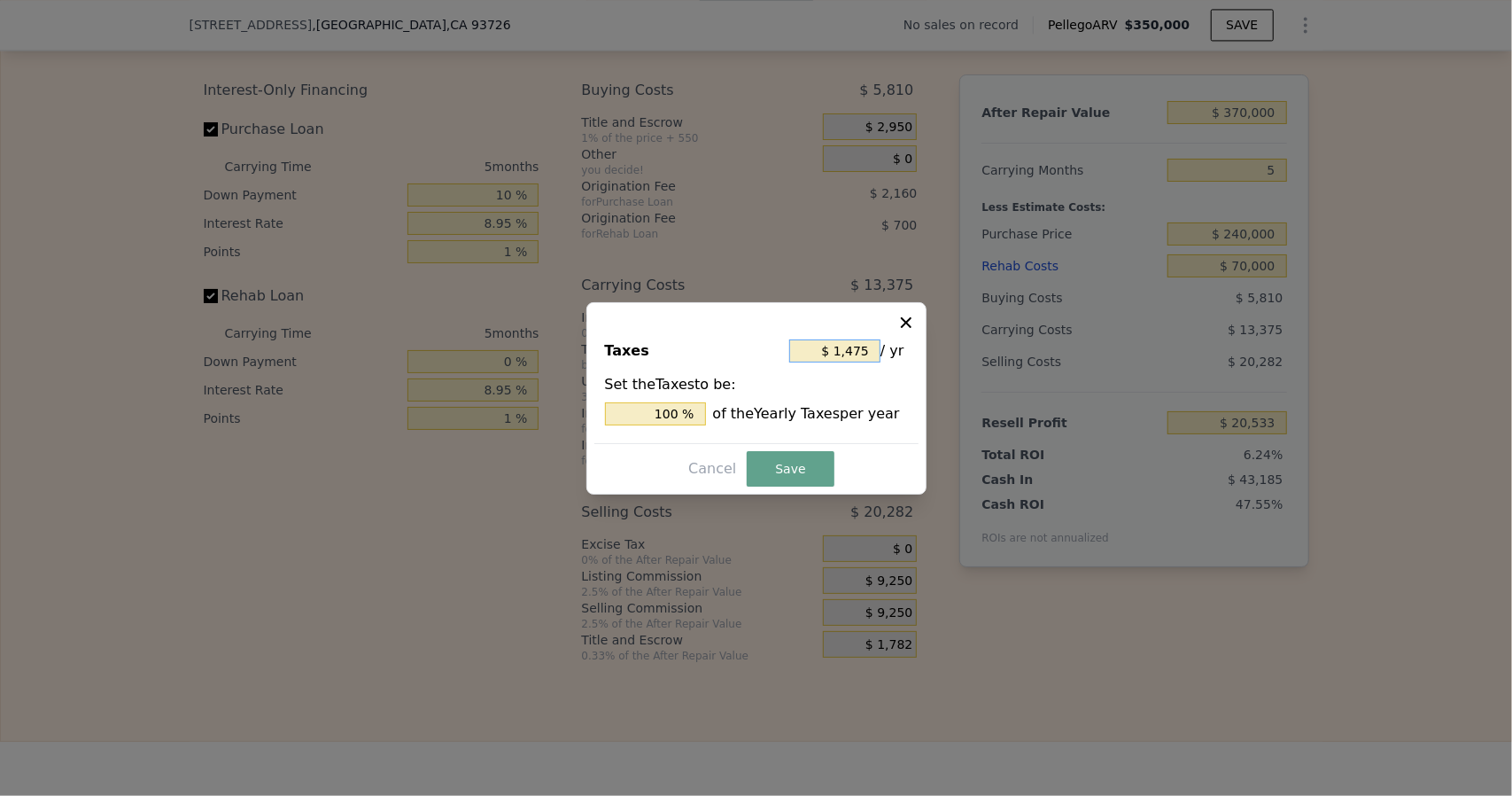
click at [874, 353] on input "$ 1,475" at bounding box center [834, 351] width 91 height 23
type input "$ 147"
type input "9.966 %"
type input "$ 14"
type input "0.949 %"
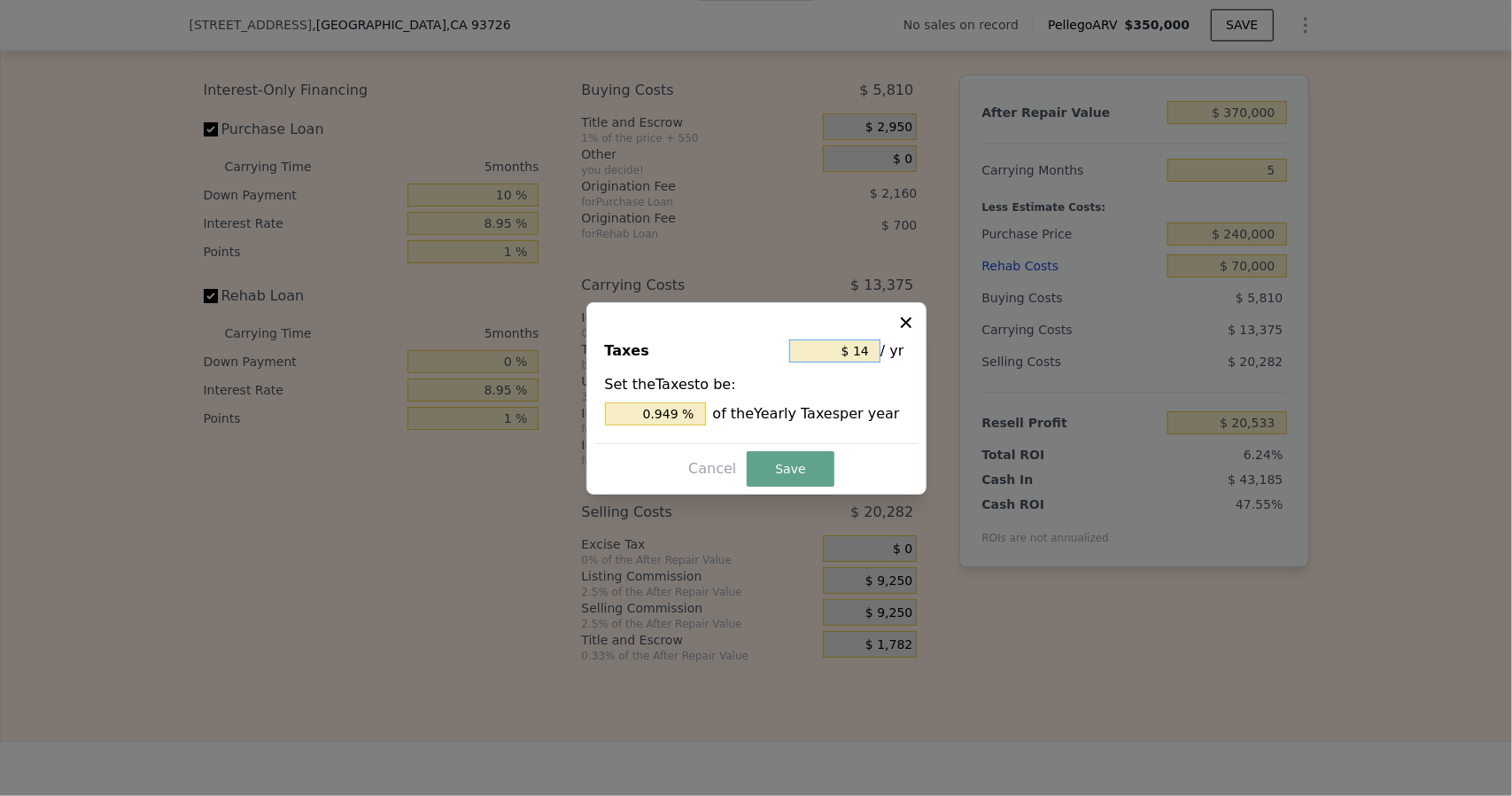
type input "$ 1"
type input "0.068 %"
type input "$ 3"
type input "0.203 %"
type input "$ 36"
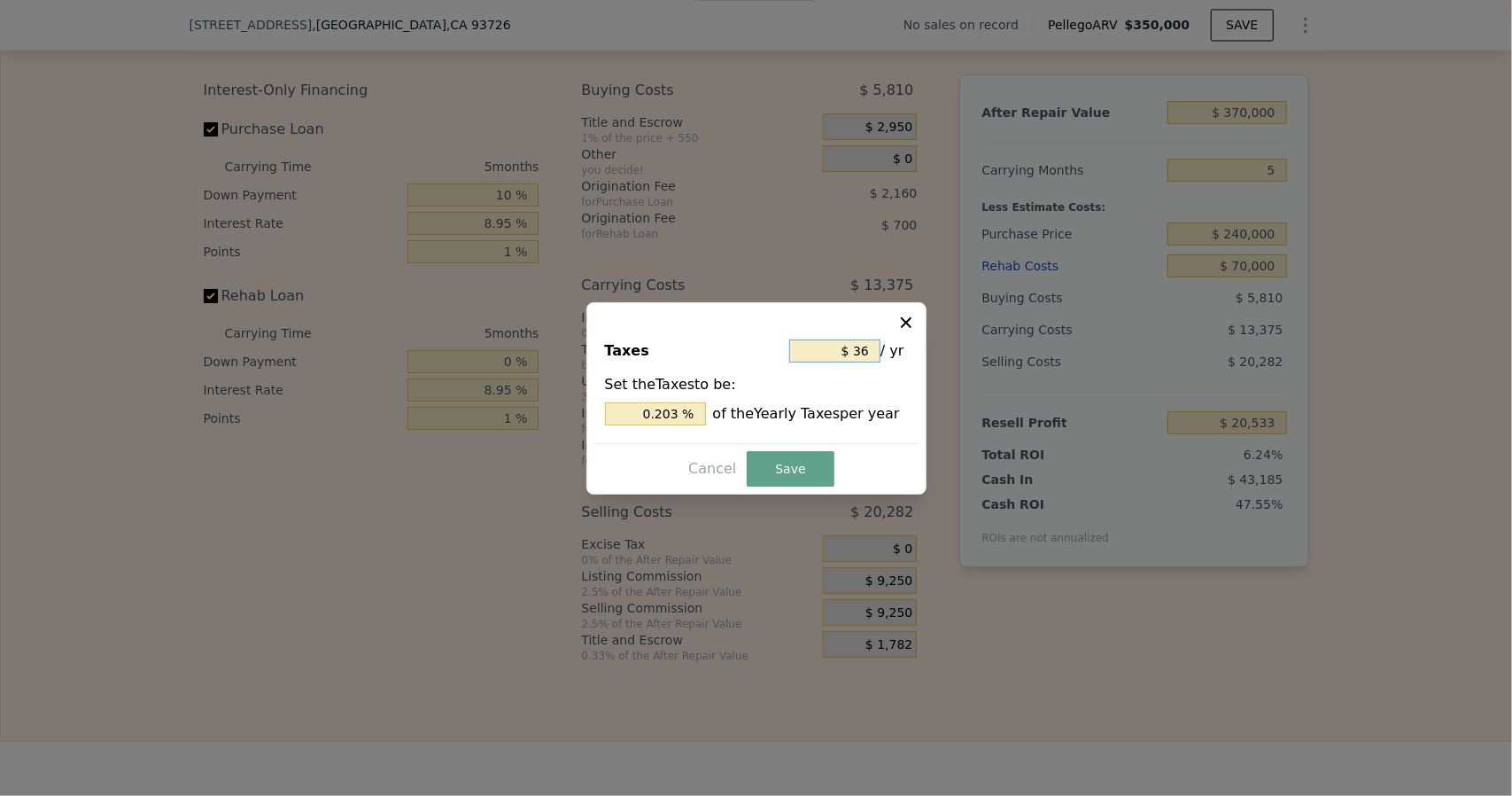
type input "2.441 %"
type input "$ 360"
type input "24.407 %"
type input "$ 3,600"
type input "244.068 %"
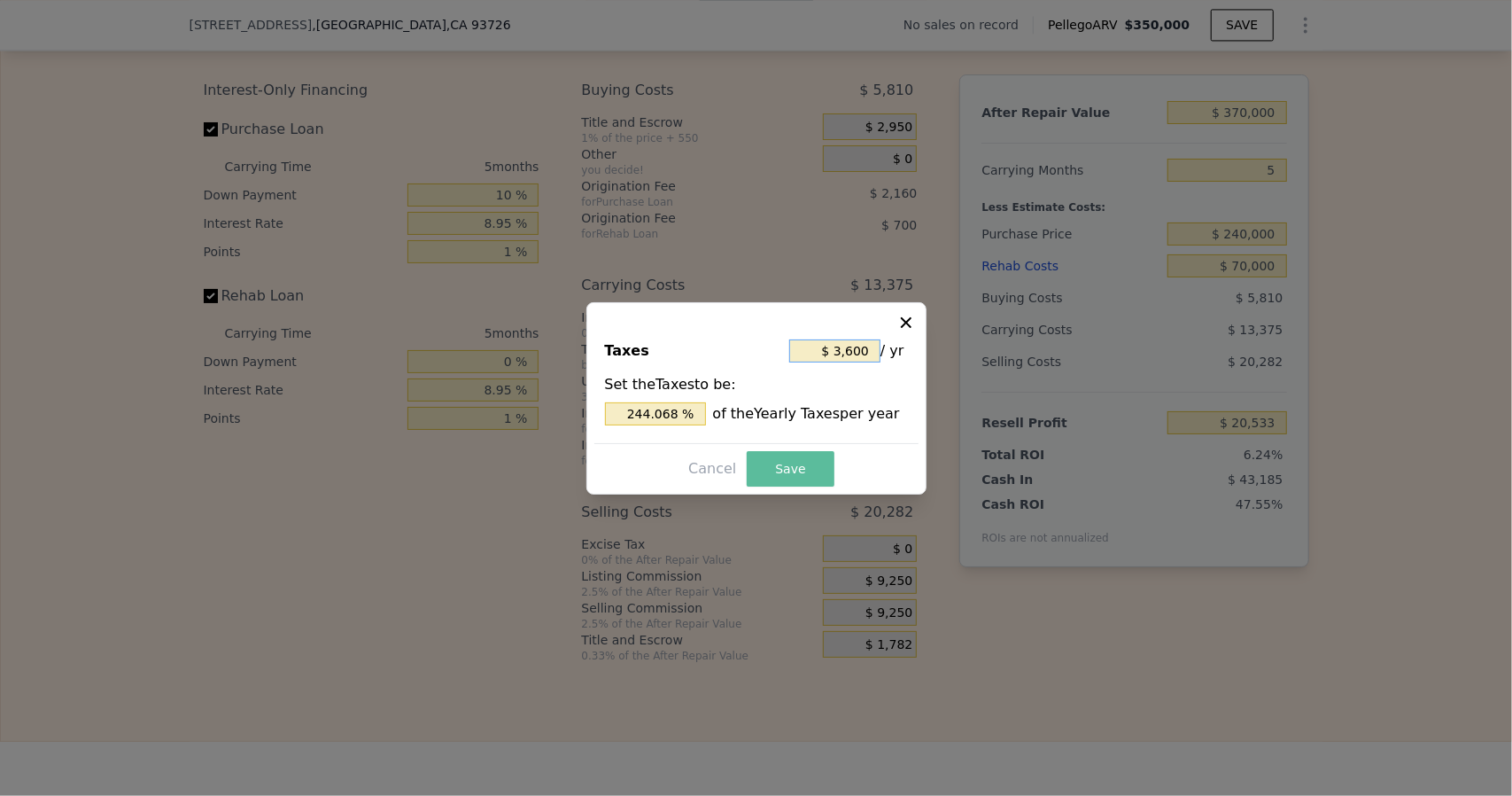
type input "$ 3,600"
click at [796, 471] on button "Save" at bounding box center [790, 469] width 87 height 35
type input "$ 19,648"
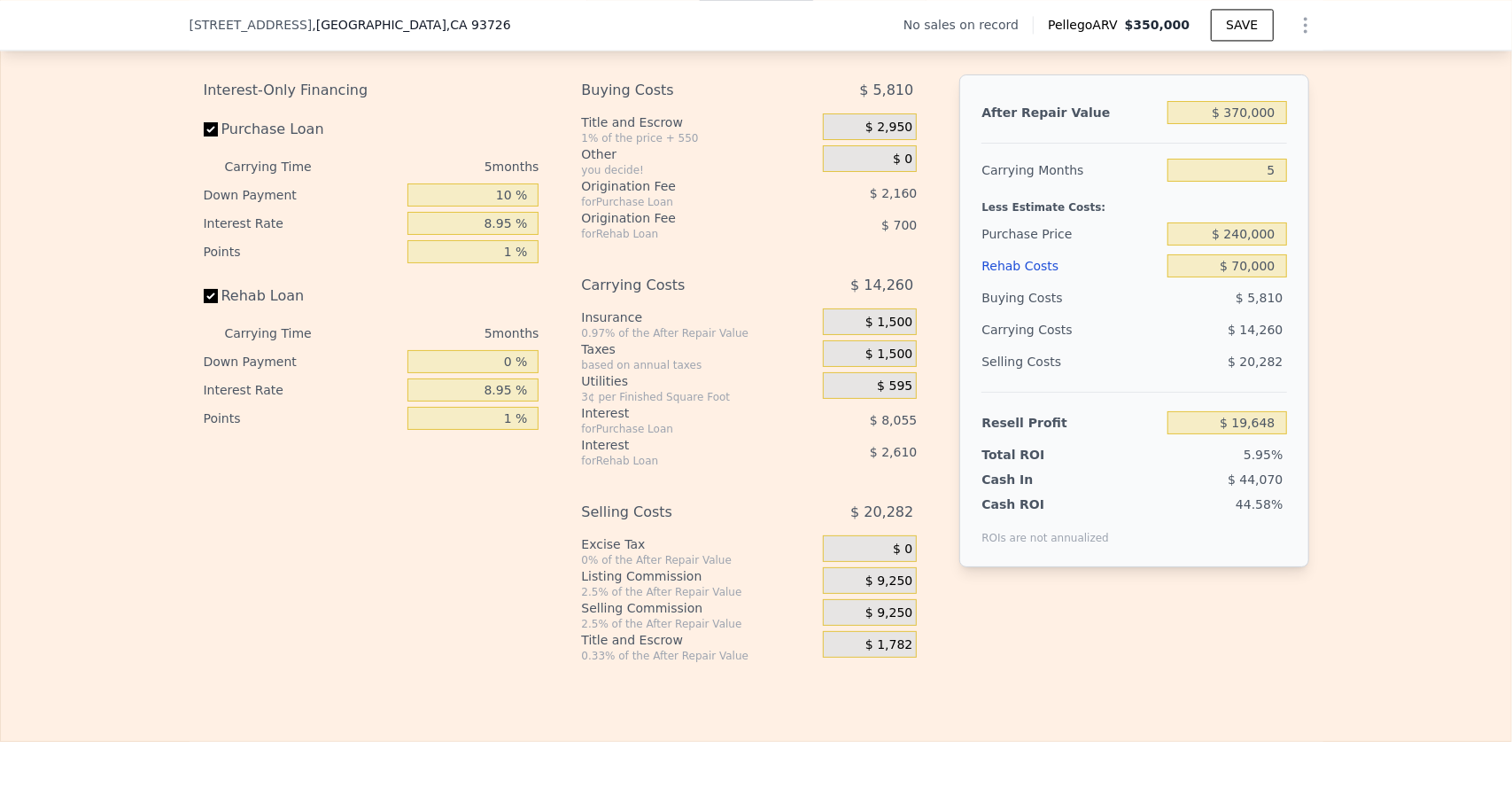
click at [862, 594] on div "$ 9,250" at bounding box center [870, 580] width 94 height 26
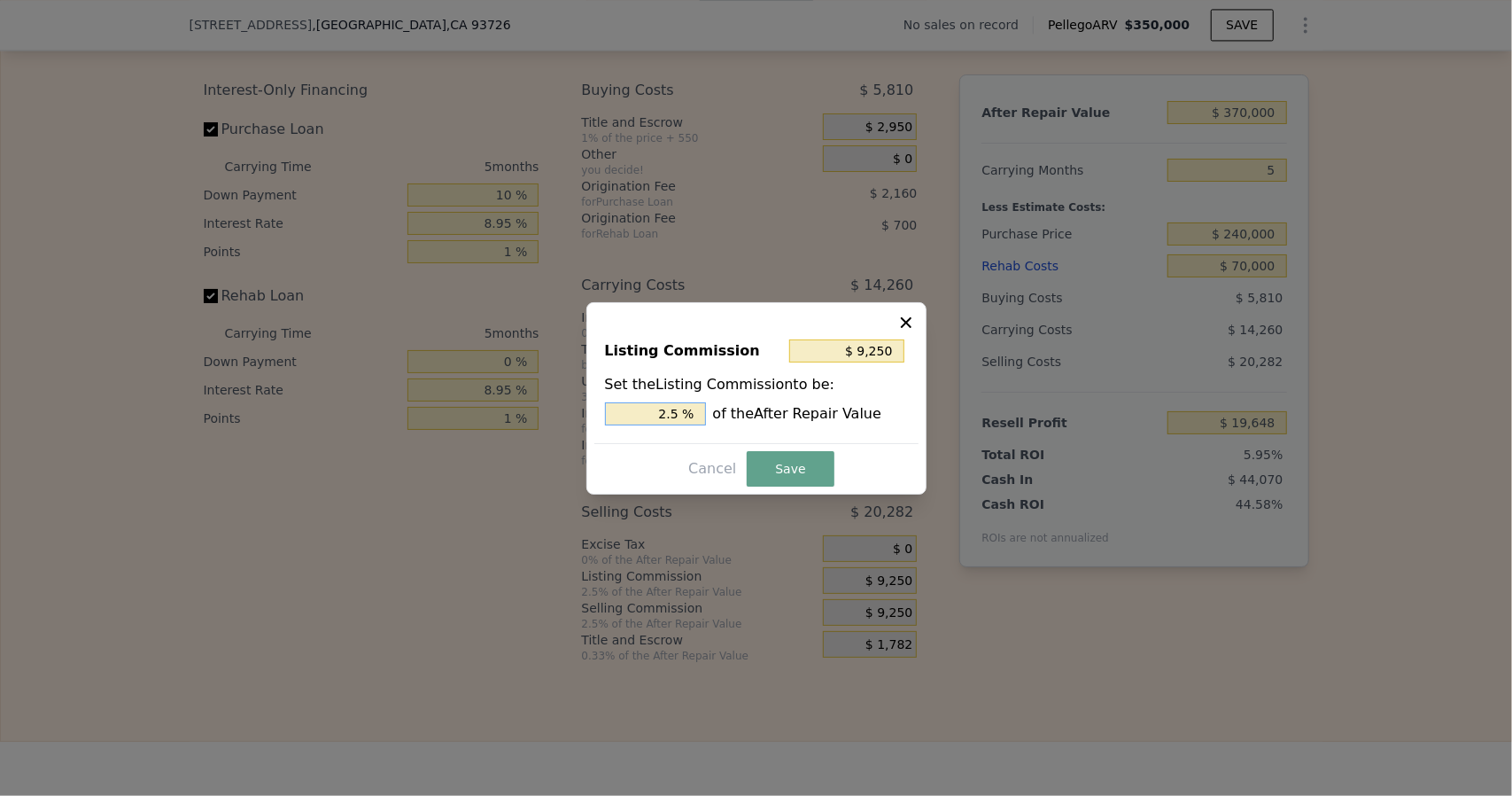
click at [691, 415] on input "2.5 %" at bounding box center [655, 414] width 101 height 23
type input "$ 1,850"
type input ".5 %"
type input "$ 5,550"
type input "1.5 %"
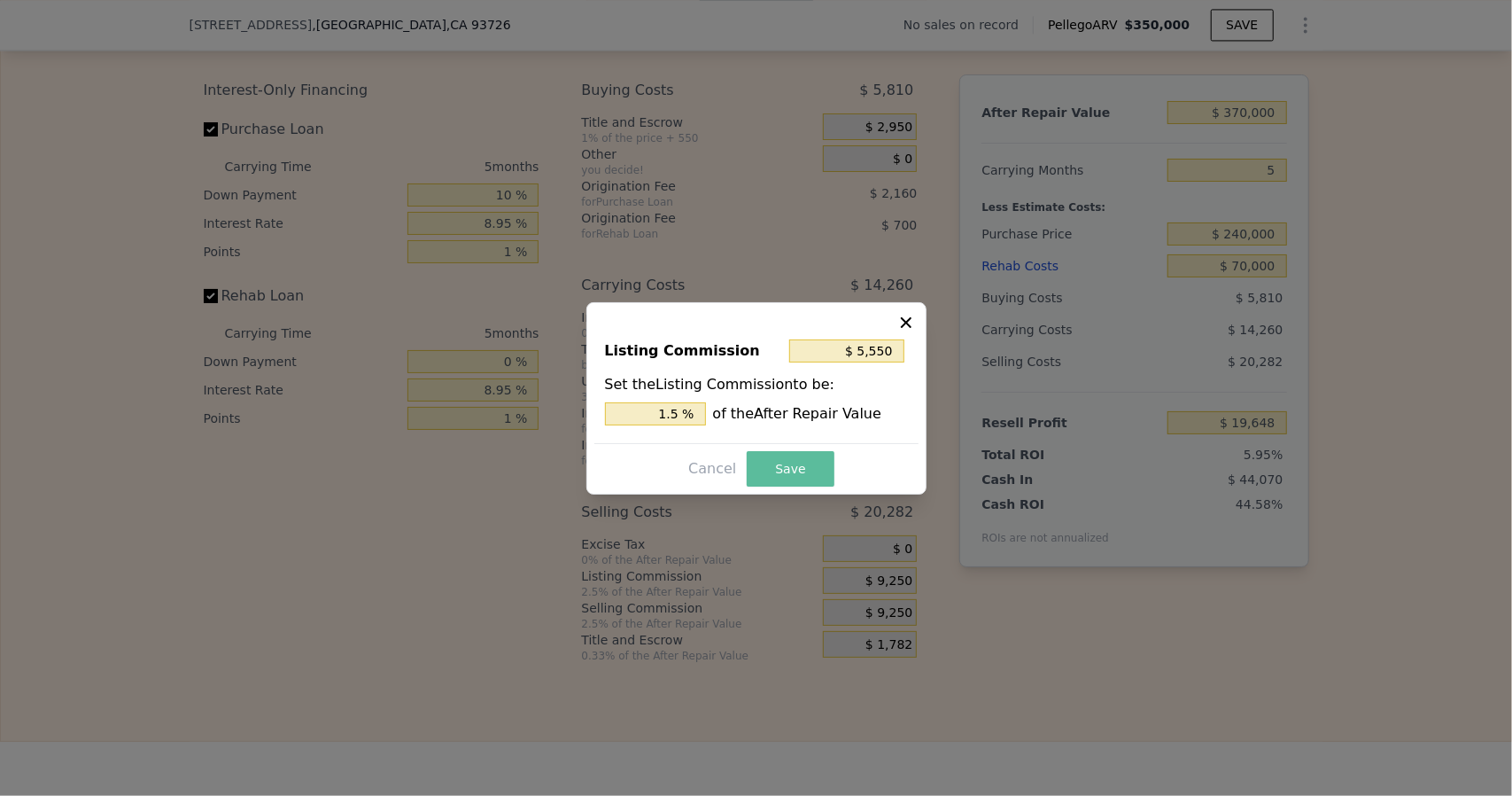
click at [782, 471] on button "Save" at bounding box center [790, 469] width 87 height 35
type input "$ 23,348"
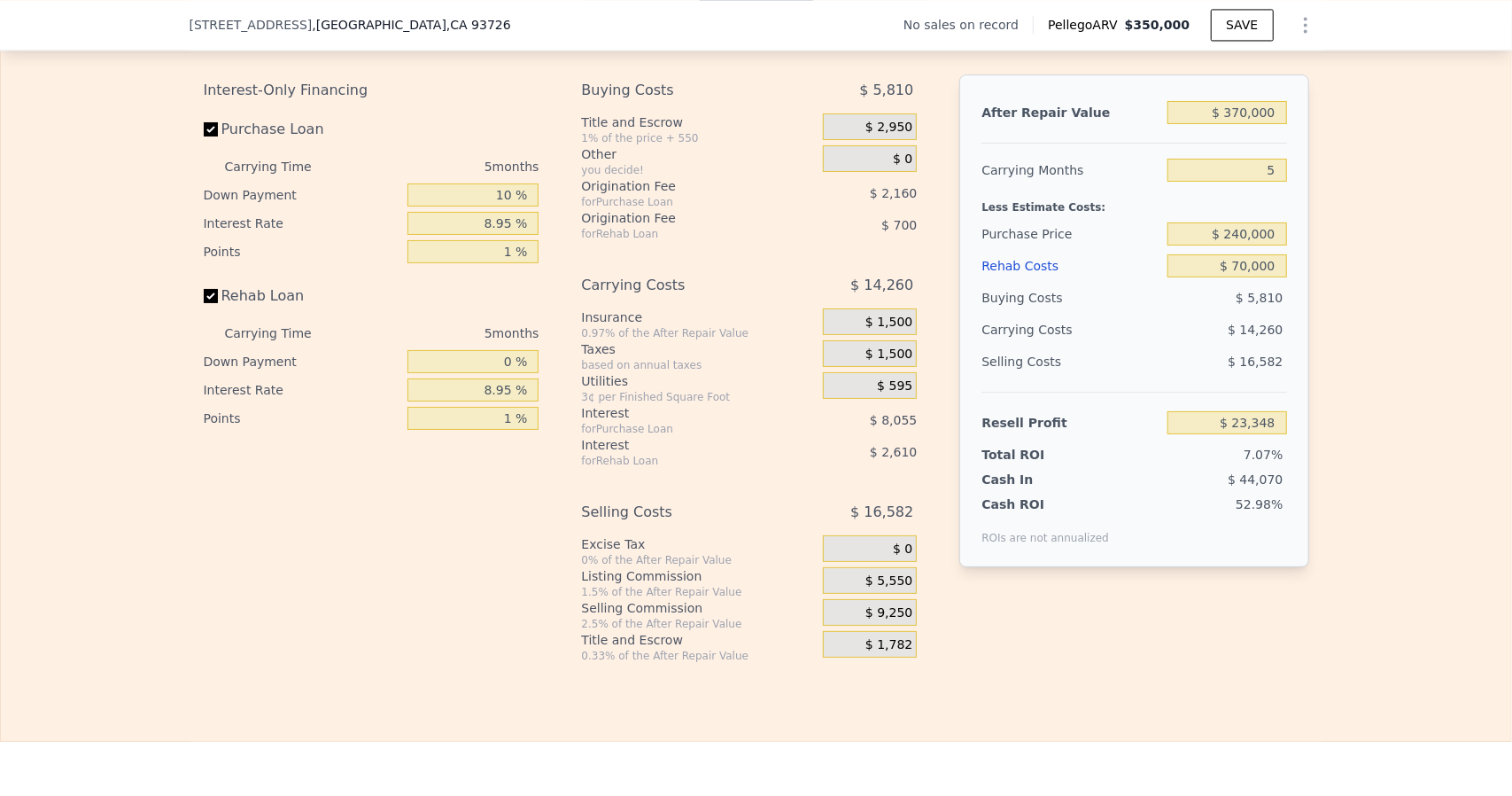
click at [873, 621] on span "$ 9,250" at bounding box center [889, 613] width 47 height 16
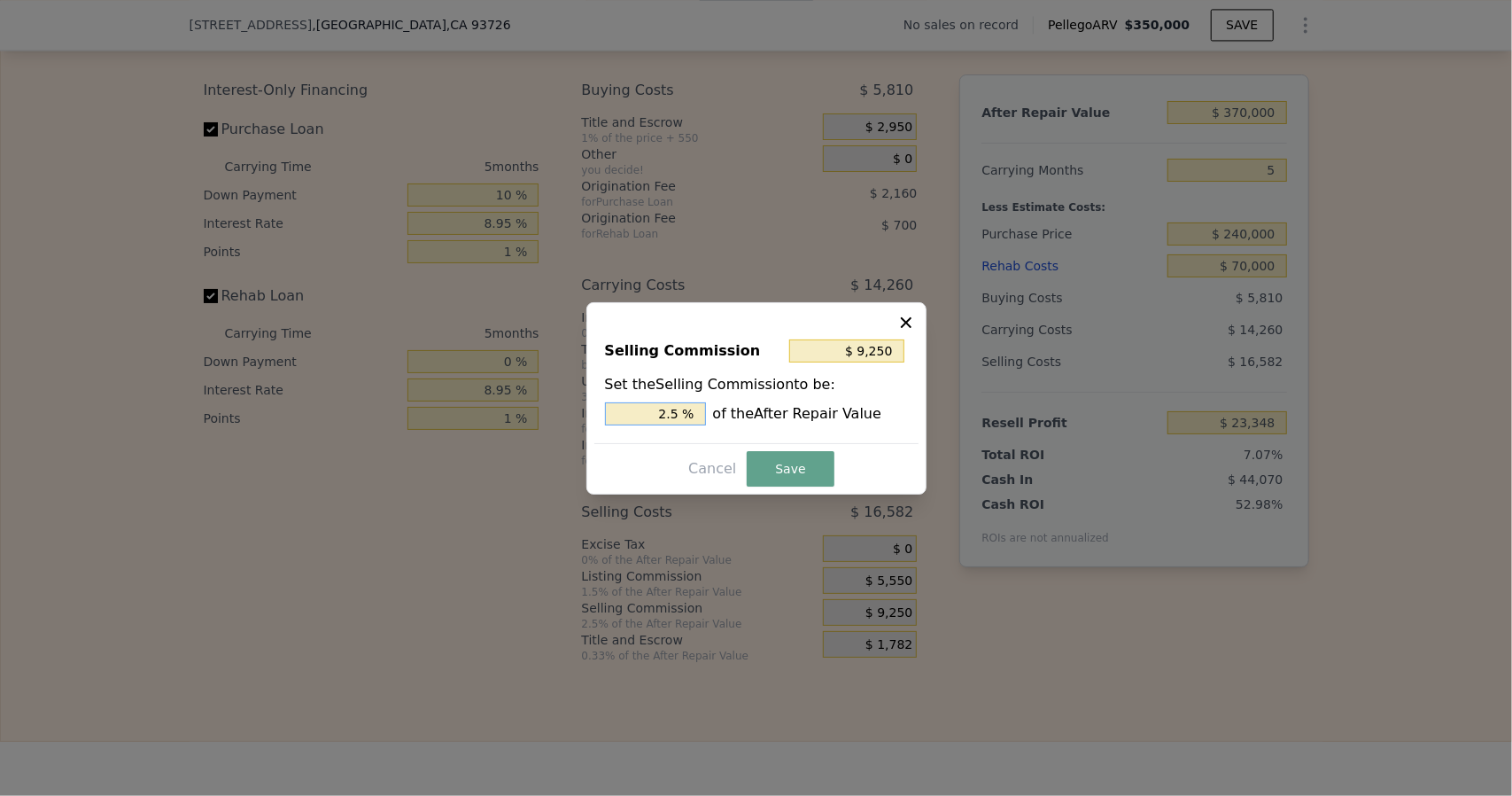
drag, startPoint x: 682, startPoint y: 415, endPoint x: 707, endPoint y: 426, distance: 27.3
click at [682, 415] on input "2.5 %" at bounding box center [655, 414] width 101 height 23
type input "$ 7,400"
type input "2. %"
type input "$ 8,140"
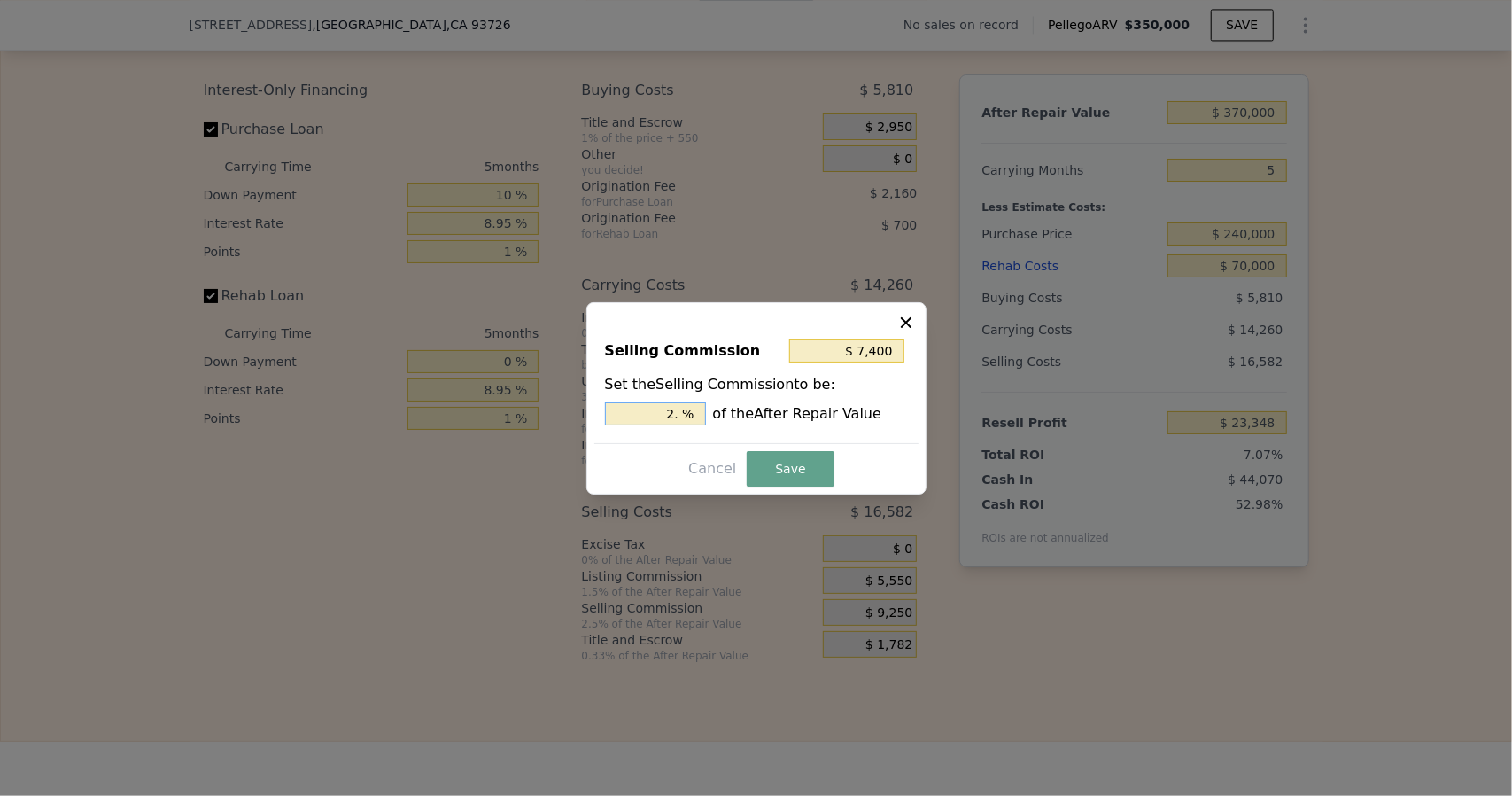
type input "2.2 %"
type input "$ 8,325"
type input "2.25 %"
type input "$ 8,140"
type input "2.2 %"
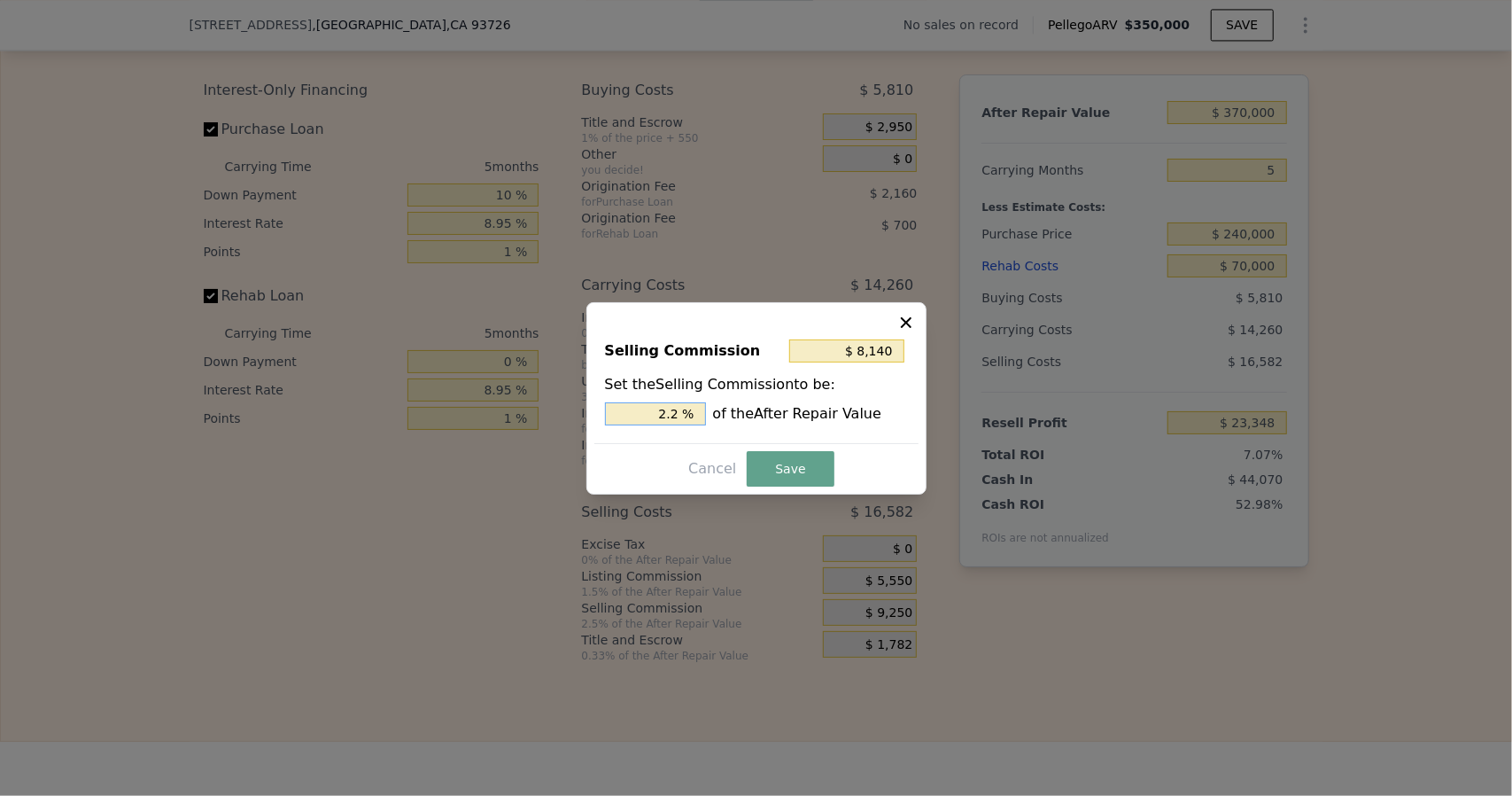
type input "$ 7,400"
type input "2. %"
type input "$ 8,140"
type input "2.2 %"
type input "$ 8,325"
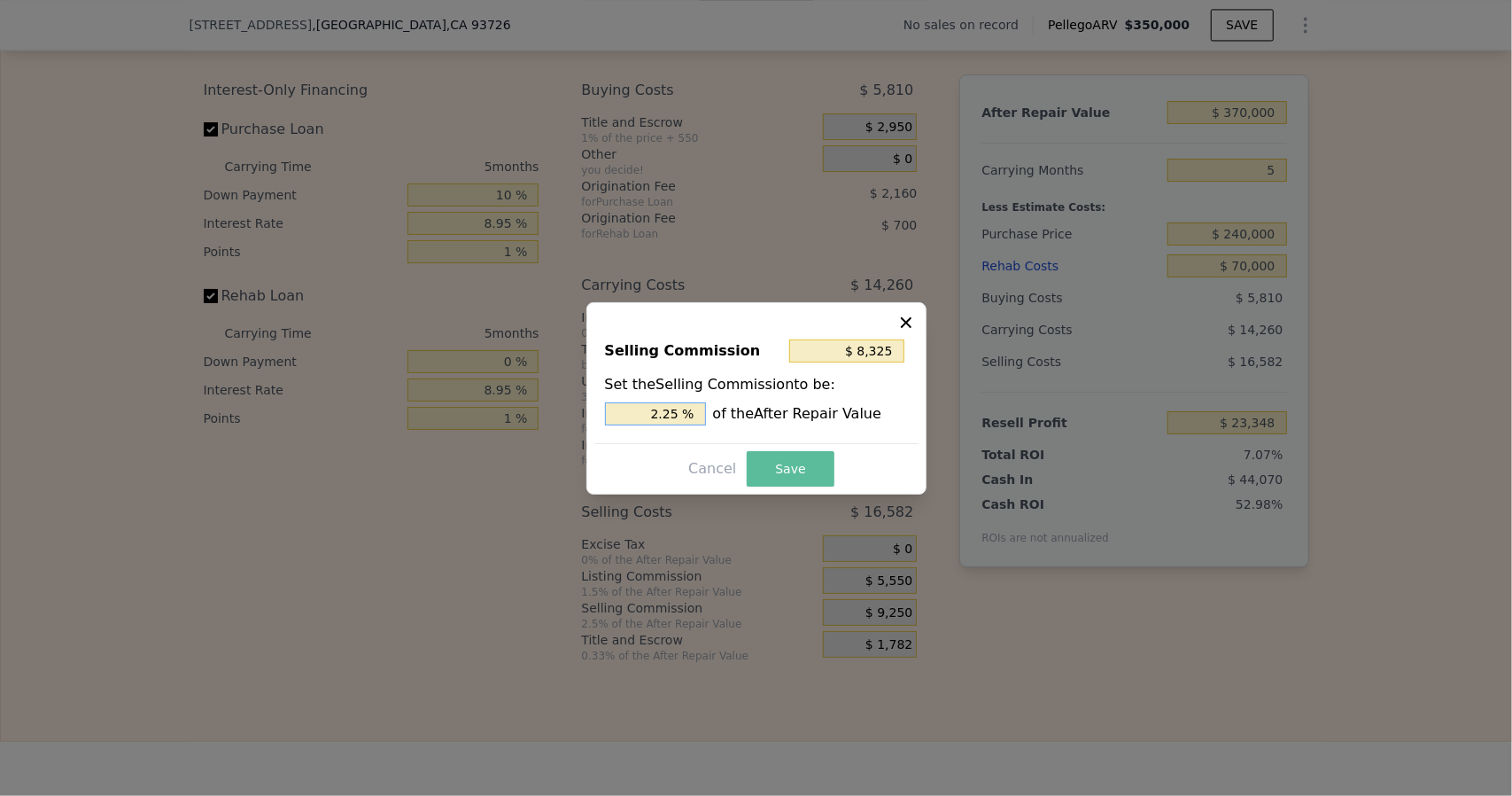
type input "2.25 %"
click at [777, 460] on button "Save" at bounding box center [790, 469] width 87 height 35
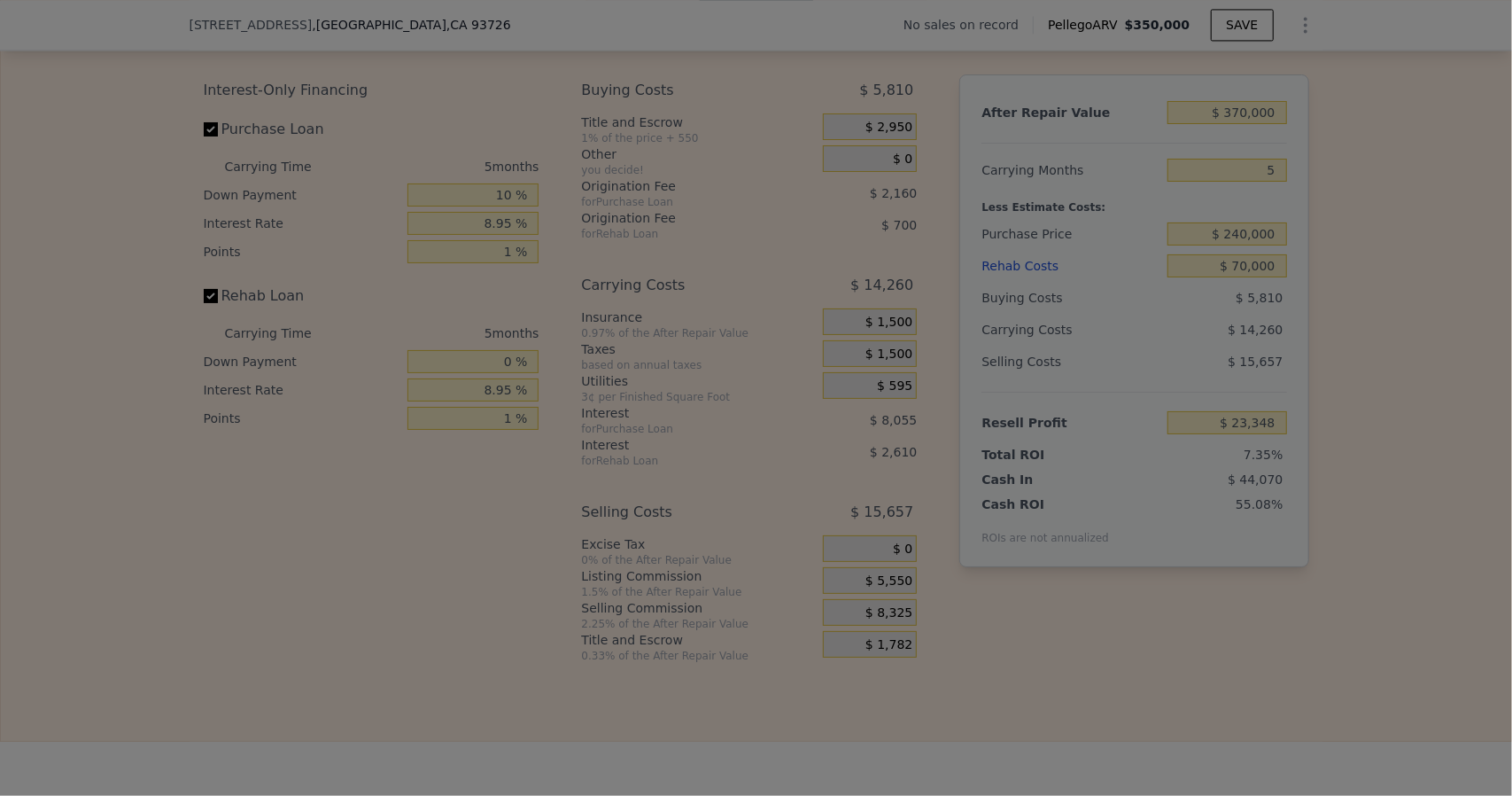
type input "$ 24,273"
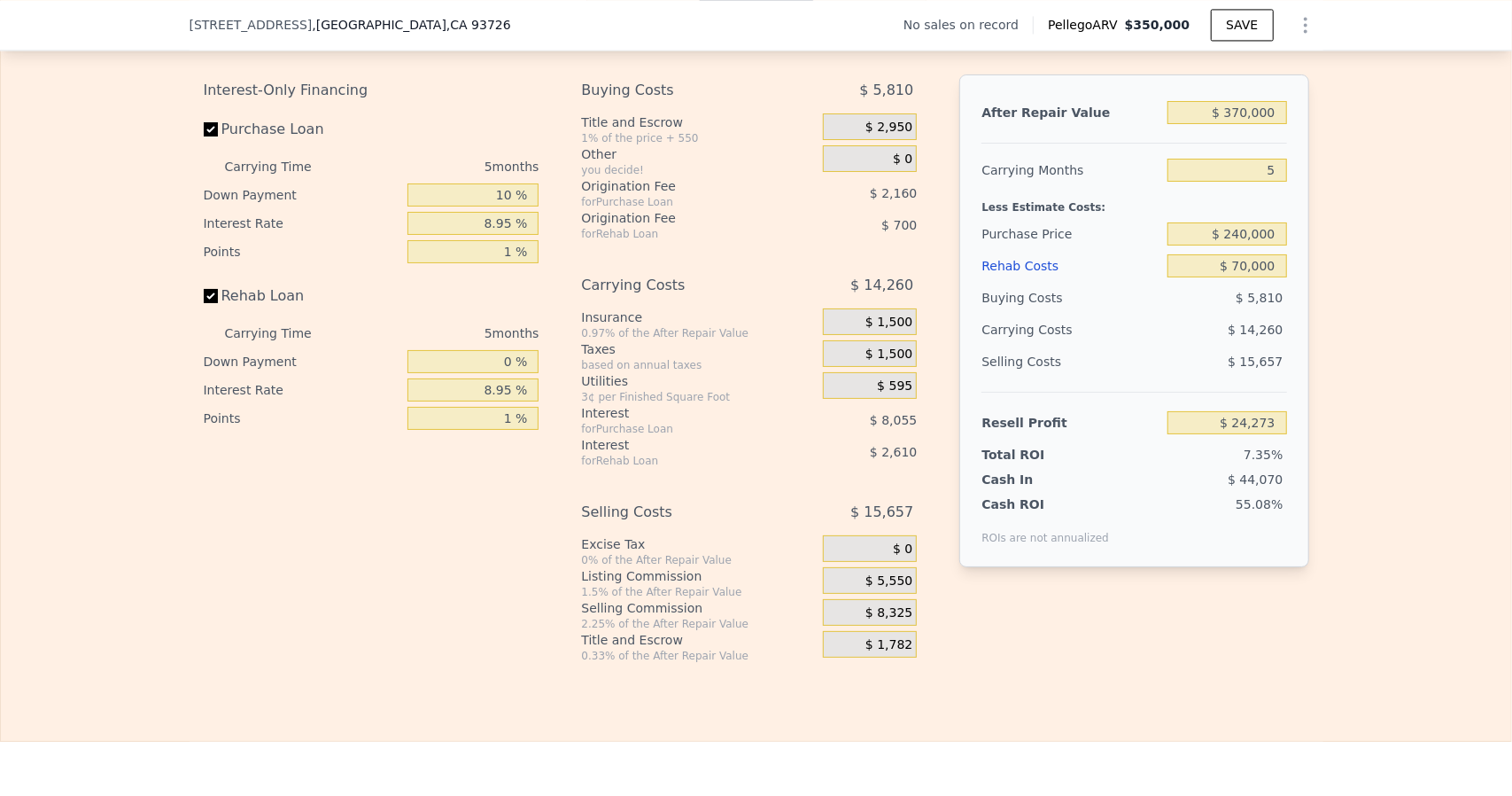
click at [883, 652] on span "$ 1,782" at bounding box center [889, 645] width 47 height 16
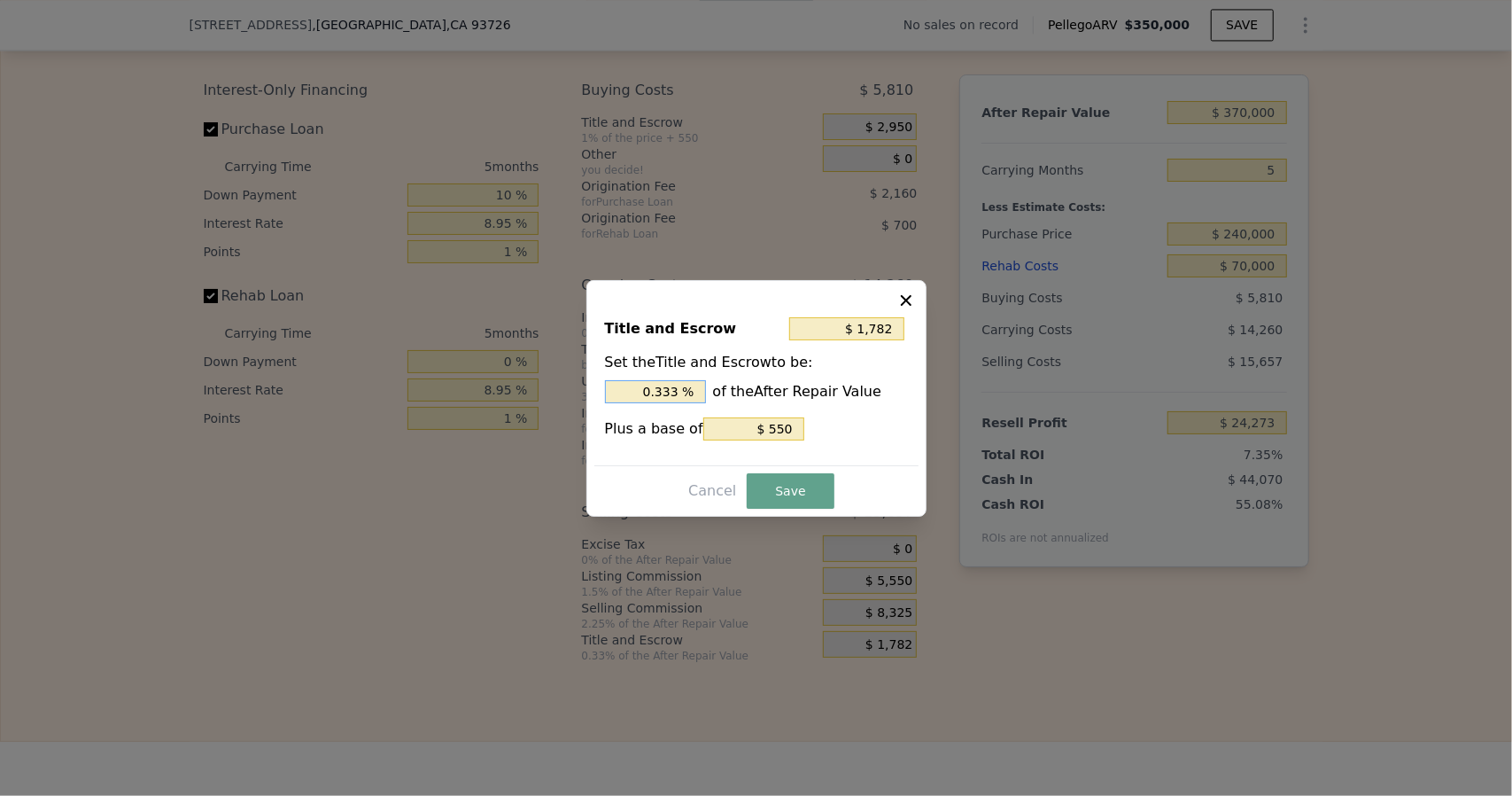
click at [688, 395] on input "0.333 %" at bounding box center [655, 392] width 101 height 23
type input "$ 1,771"
type input "0.33 %"
type input "$ 1,660"
type input "0.3 %"
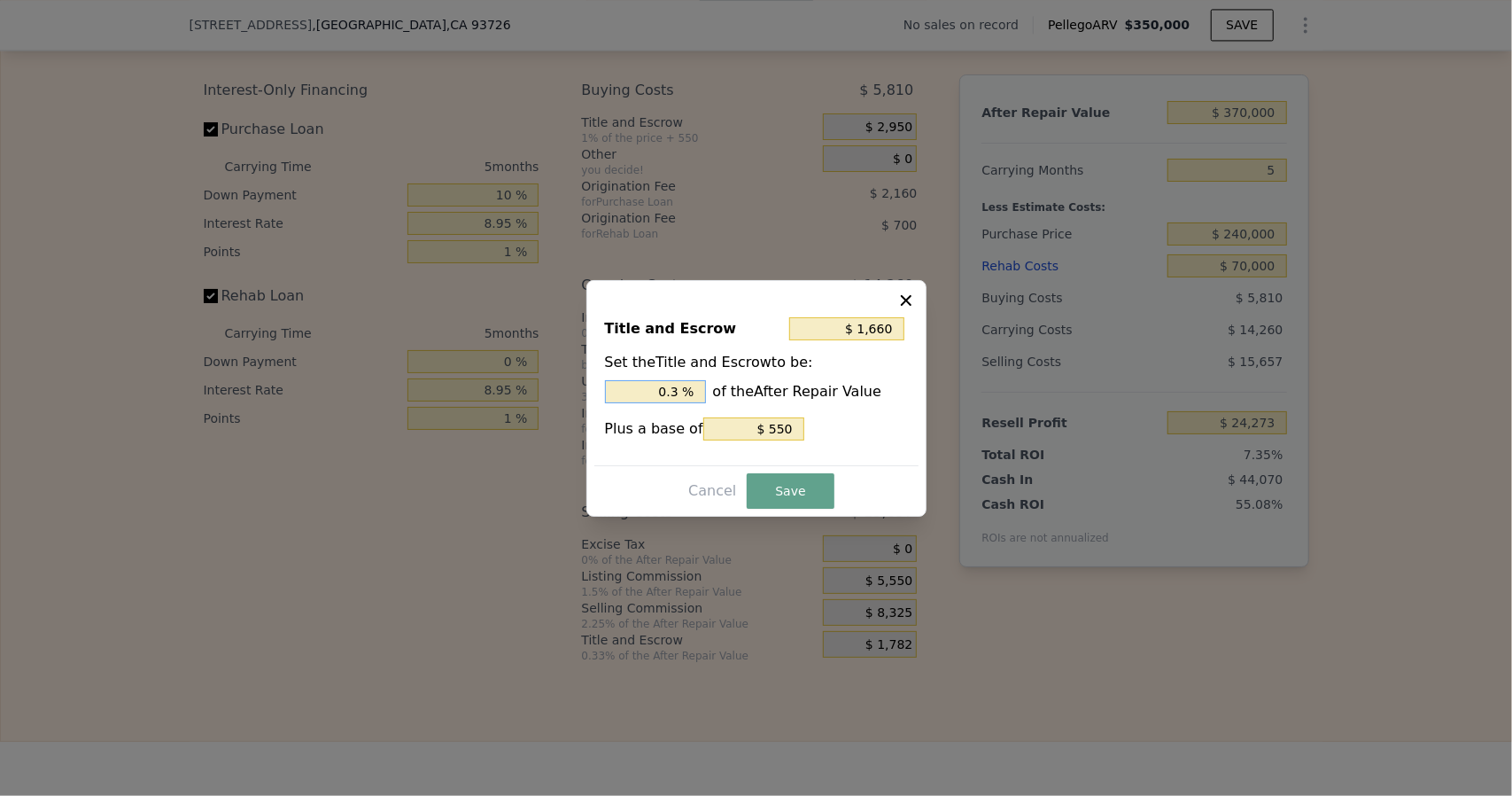
type input "$ 550"
type input "0 %"
type input ". %"
type input "$ 3,140"
type input "0.7 %"
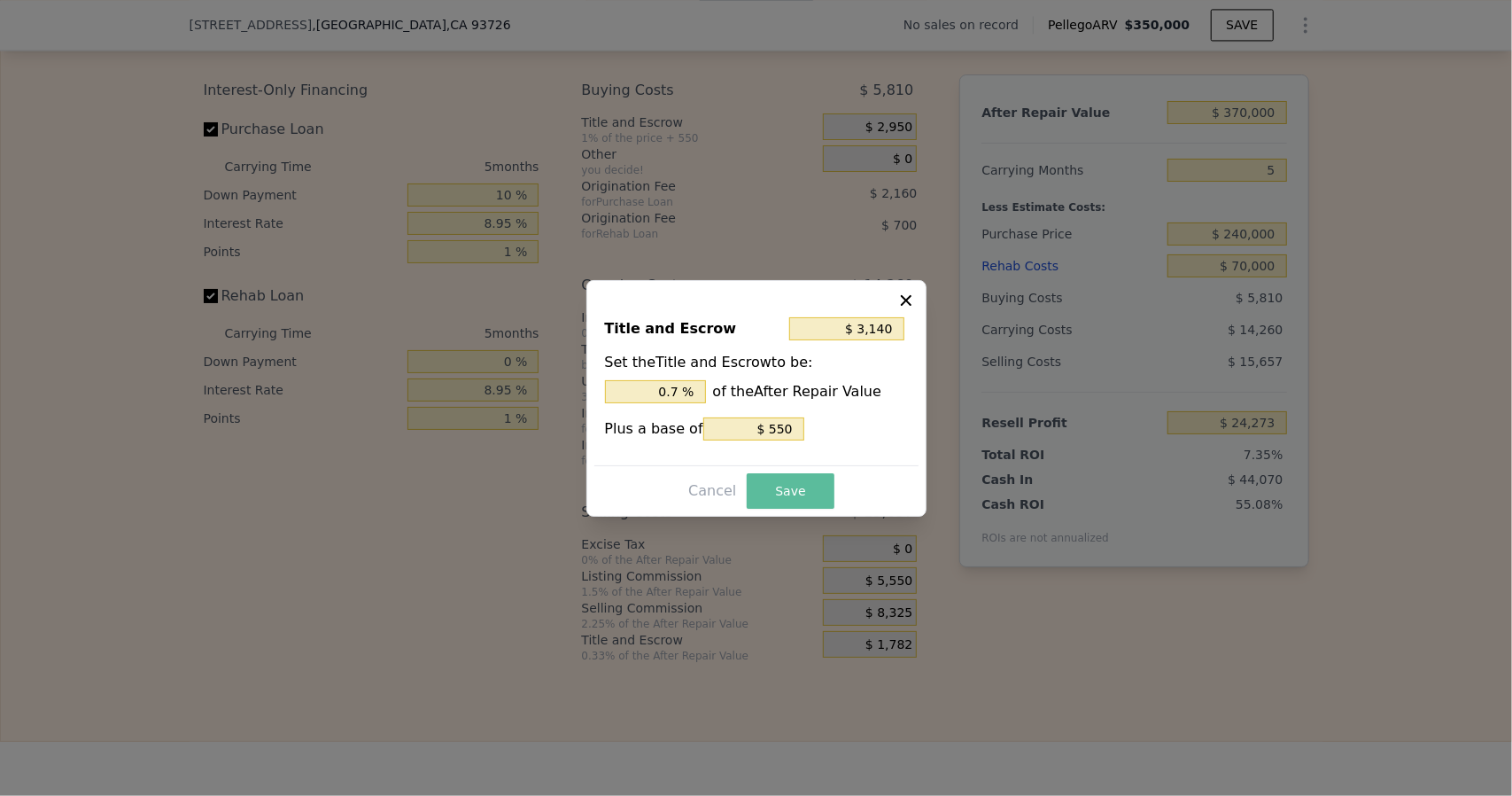
click at [796, 487] on button "Save" at bounding box center [790, 490] width 87 height 35
type input "$ 22,915"
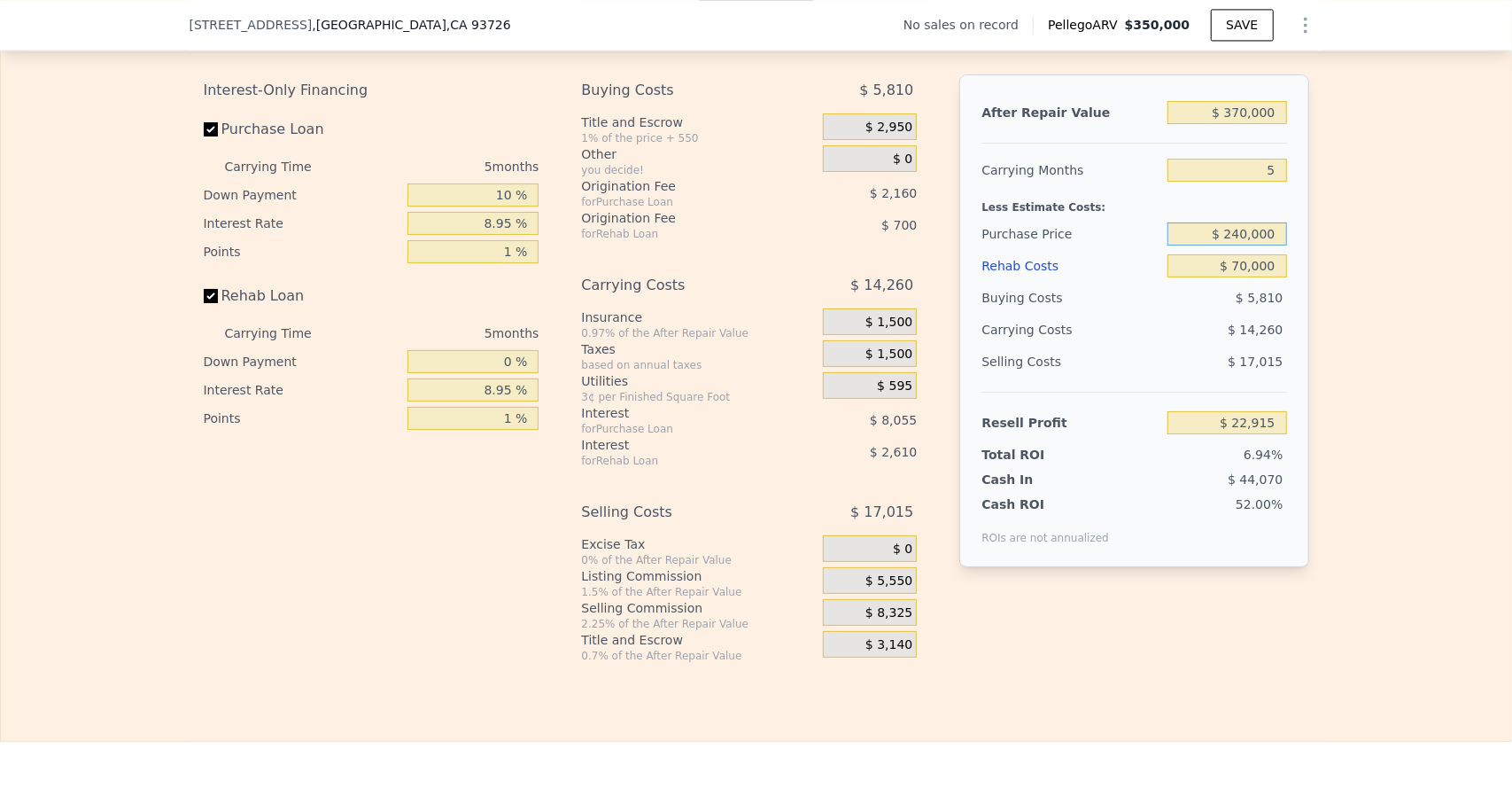
drag, startPoint x: 1245, startPoint y: 254, endPoint x: 1267, endPoint y: 288, distance: 40.5
click at [1245, 245] on input "$ 240,000" at bounding box center [1227, 234] width 119 height 23
type input "$ 235,000"
type input "$ 28,180"
type input "$ 350,000"
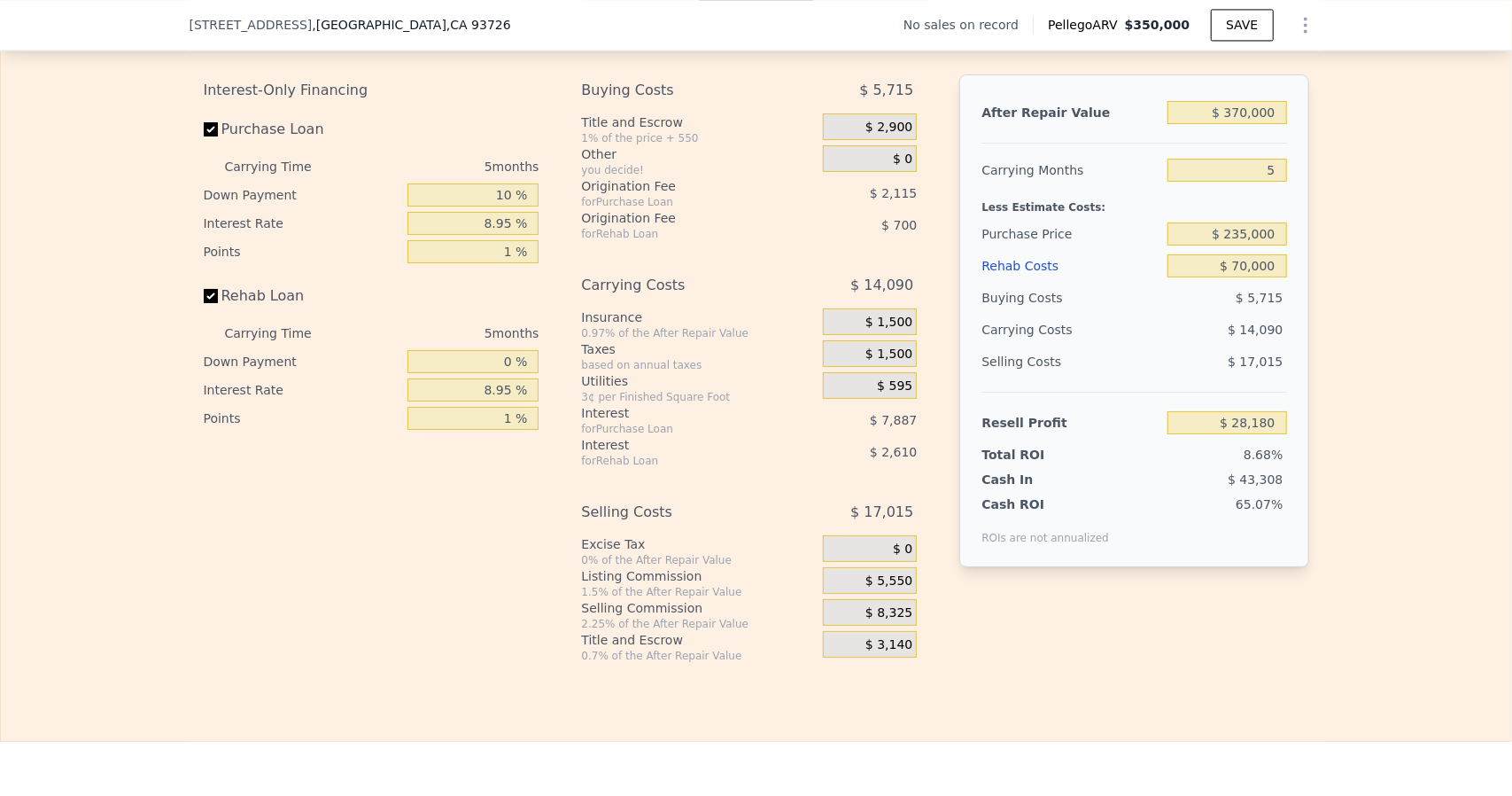
type input "4"
type input "$ 0"
type input "$ 29,999"
